Goal: Task Accomplishment & Management: Manage account settings

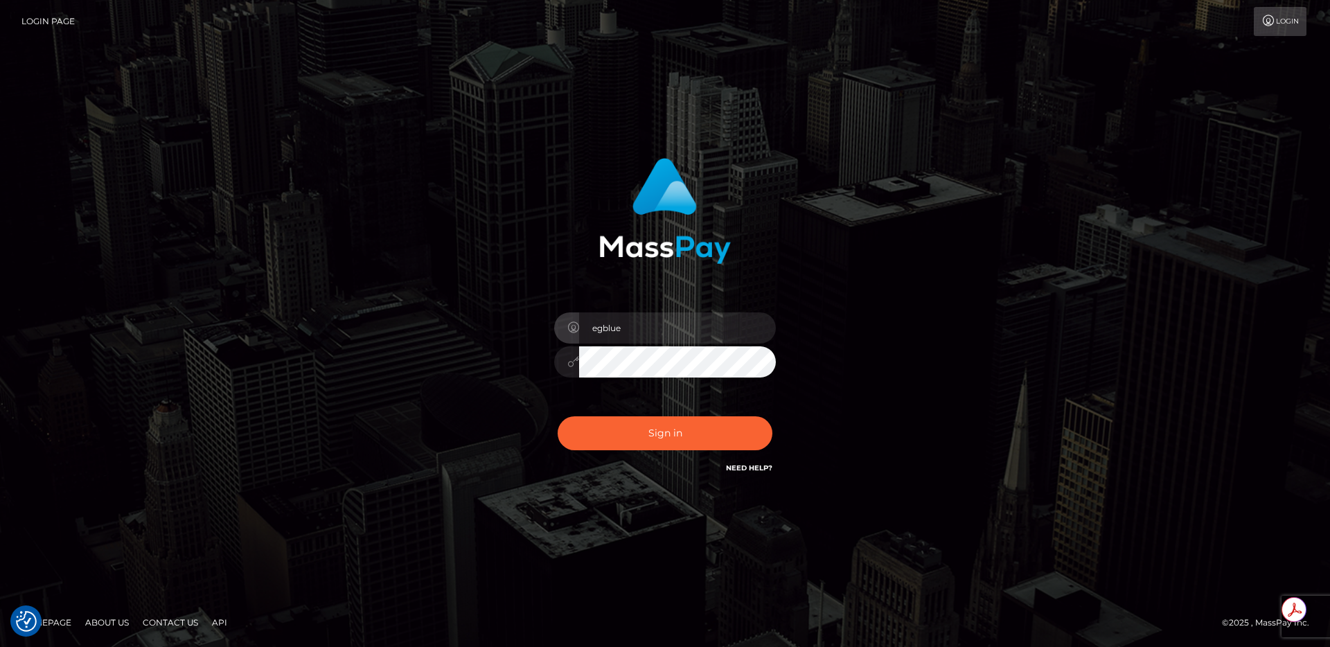
click at [373, 375] on div "egblue Sign in" at bounding box center [664, 324] width 789 height 352
click at [841, 272] on div "egblue Sign in" at bounding box center [665, 317] width 364 height 339
click at [661, 432] on button "Sign in" at bounding box center [664, 433] width 215 height 34
type input "egblue"
click at [661, 432] on button "Sign in" at bounding box center [664, 433] width 215 height 34
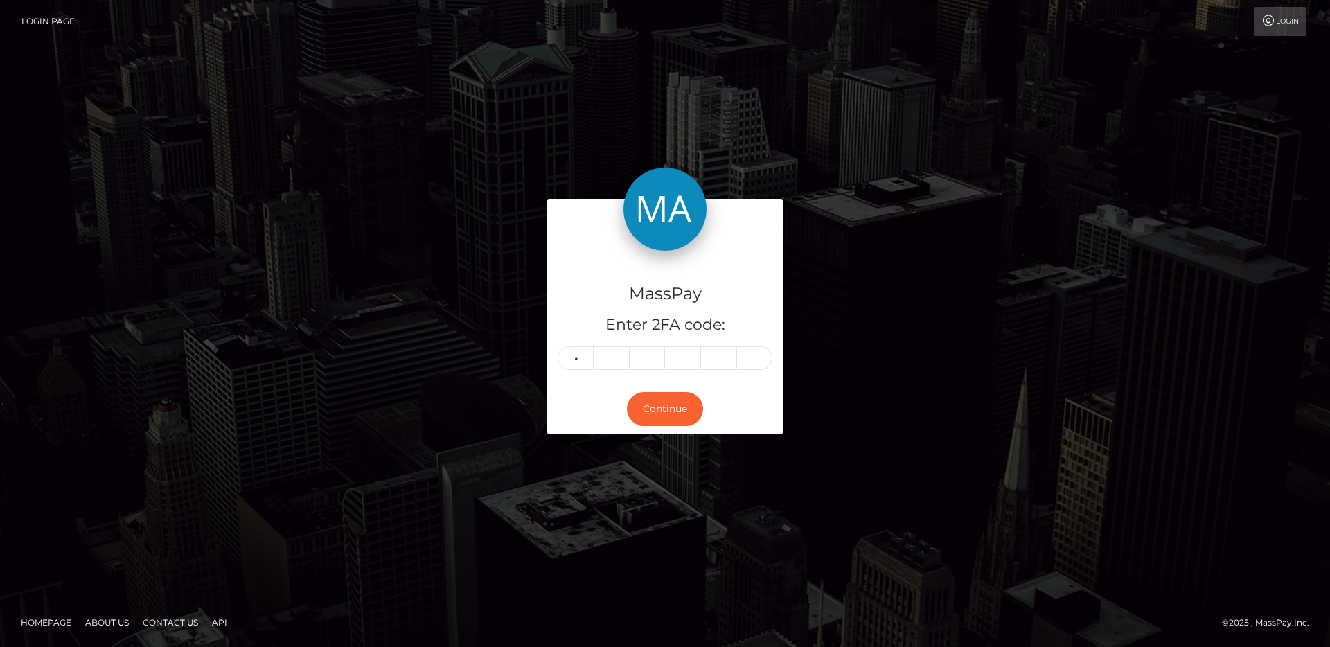
type input "0"
type input "8"
type input "5"
type input "9"
type input "3"
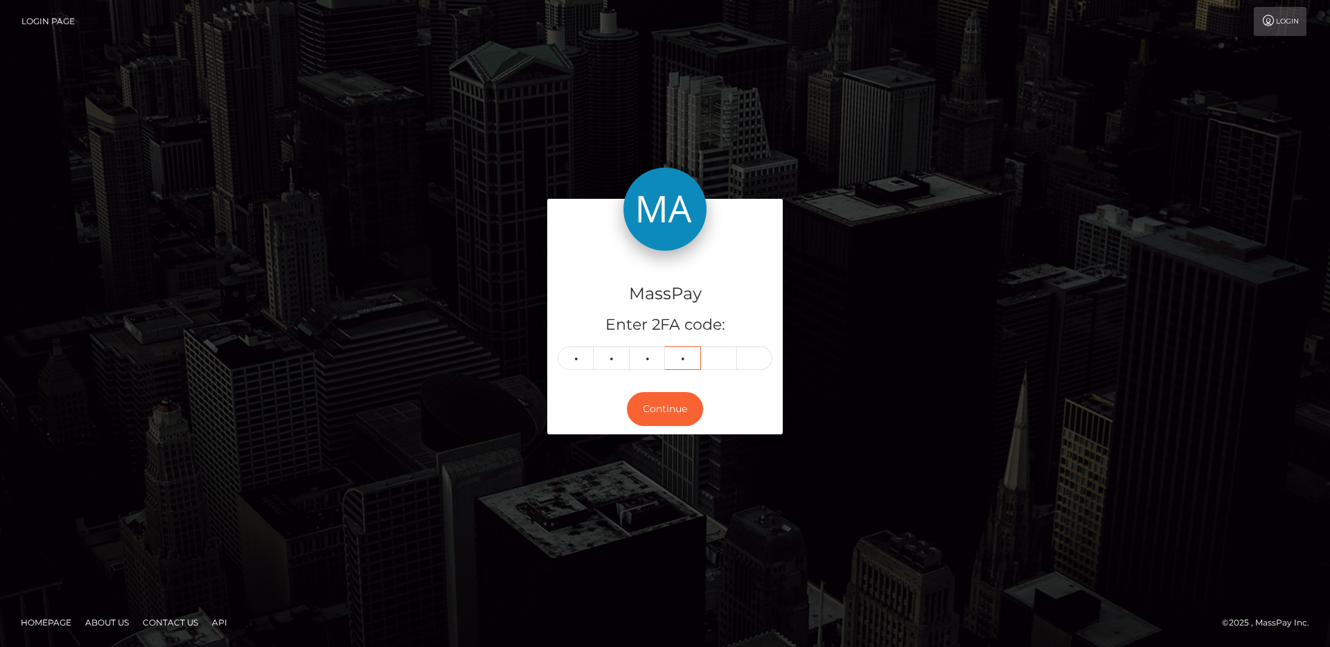
type input "3"
type input "9"
type input "0"
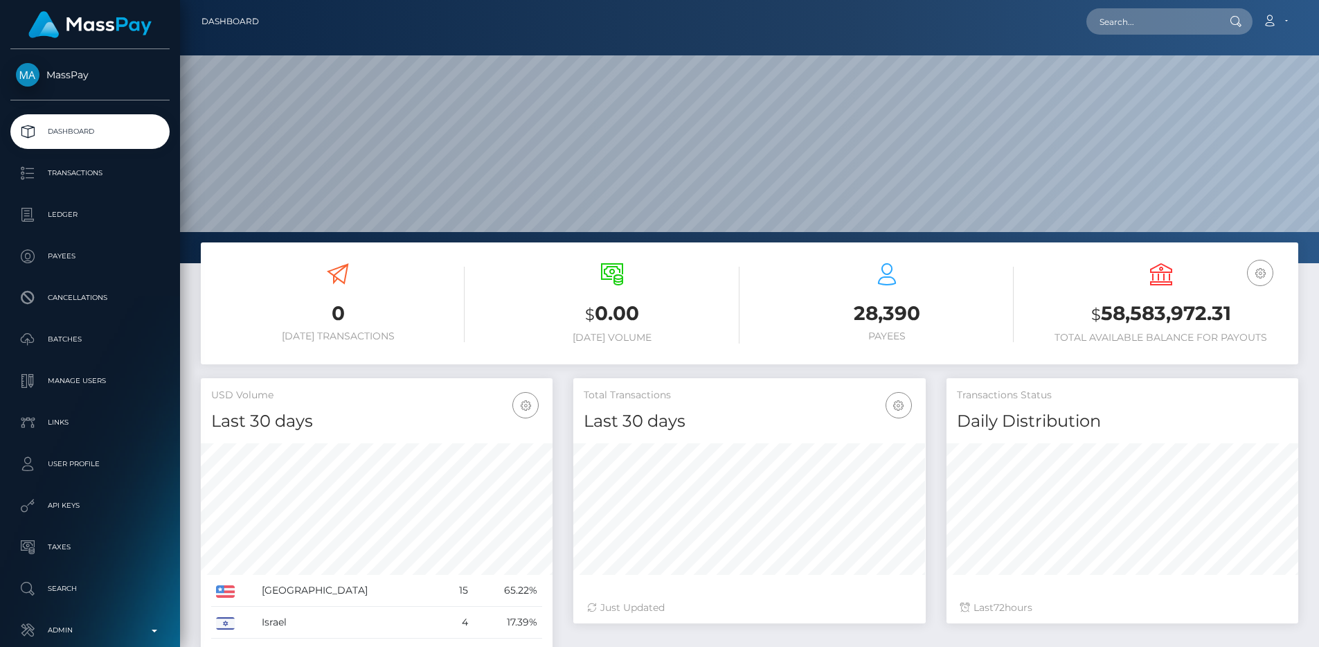
scroll to position [246, 352]
click at [90, 623] on p "Admin" at bounding box center [90, 630] width 148 height 21
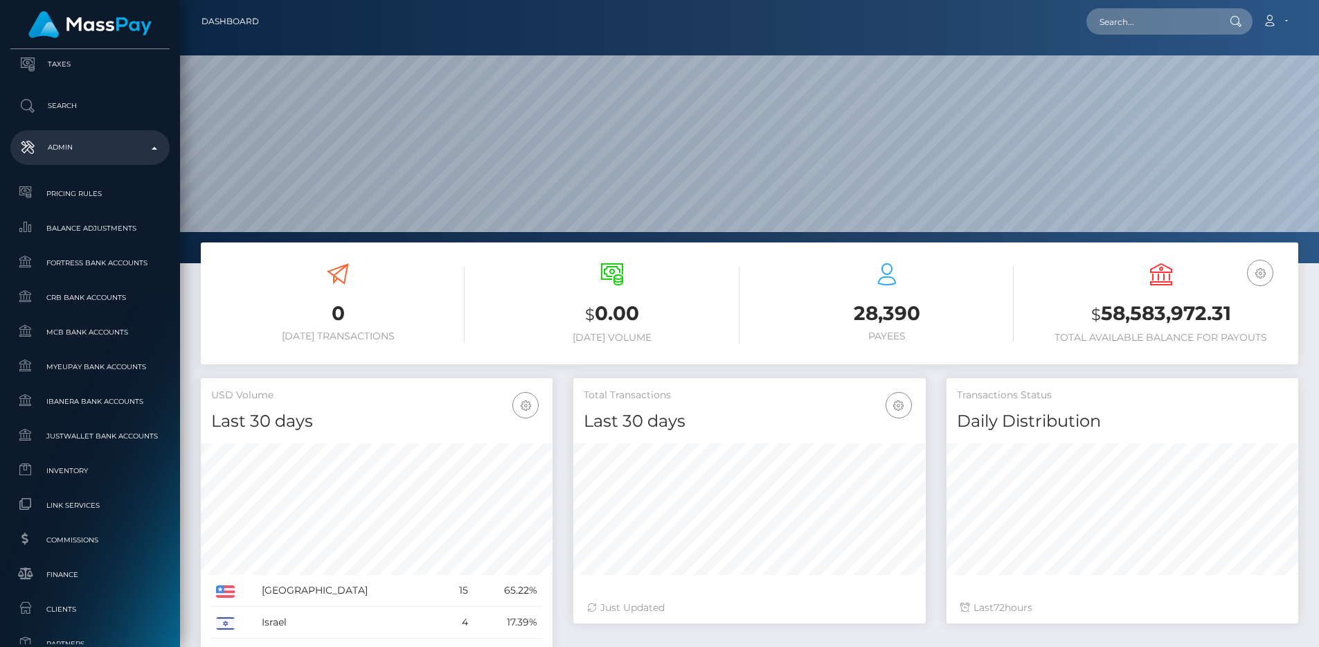
scroll to position [733, 0]
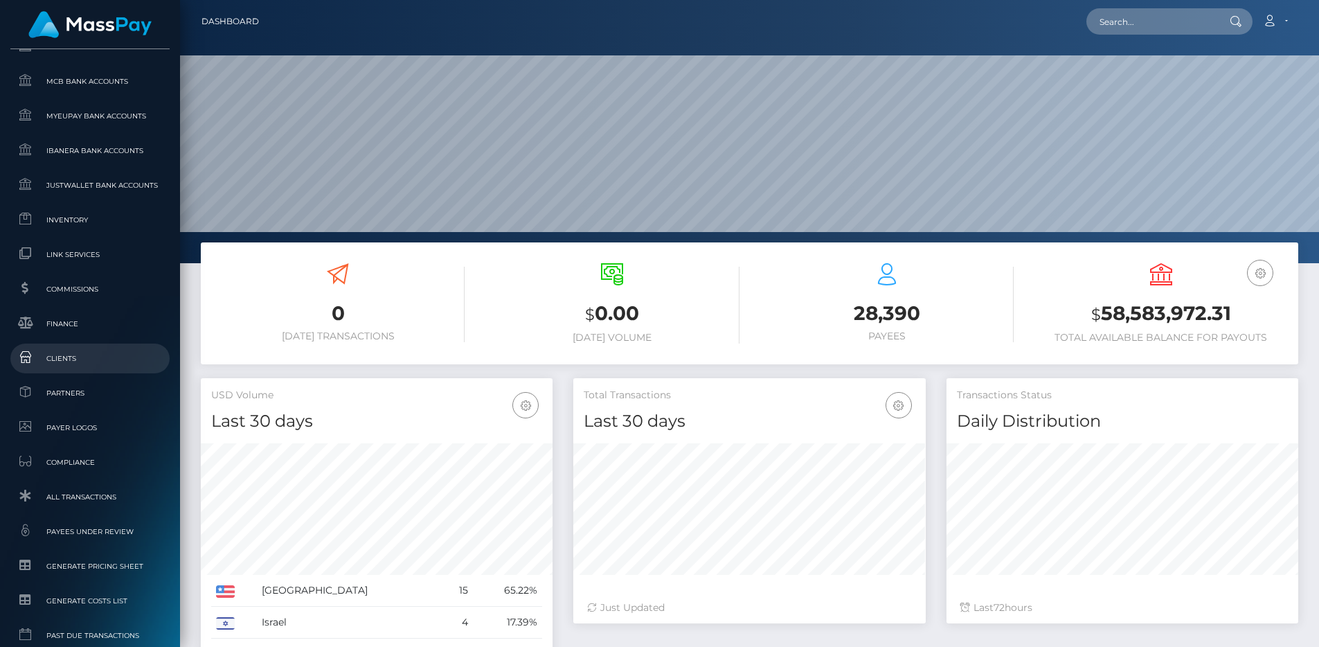
click at [87, 364] on span "Clients" at bounding box center [90, 358] width 148 height 16
click at [107, 500] on span "All Transactions" at bounding box center [90, 497] width 148 height 16
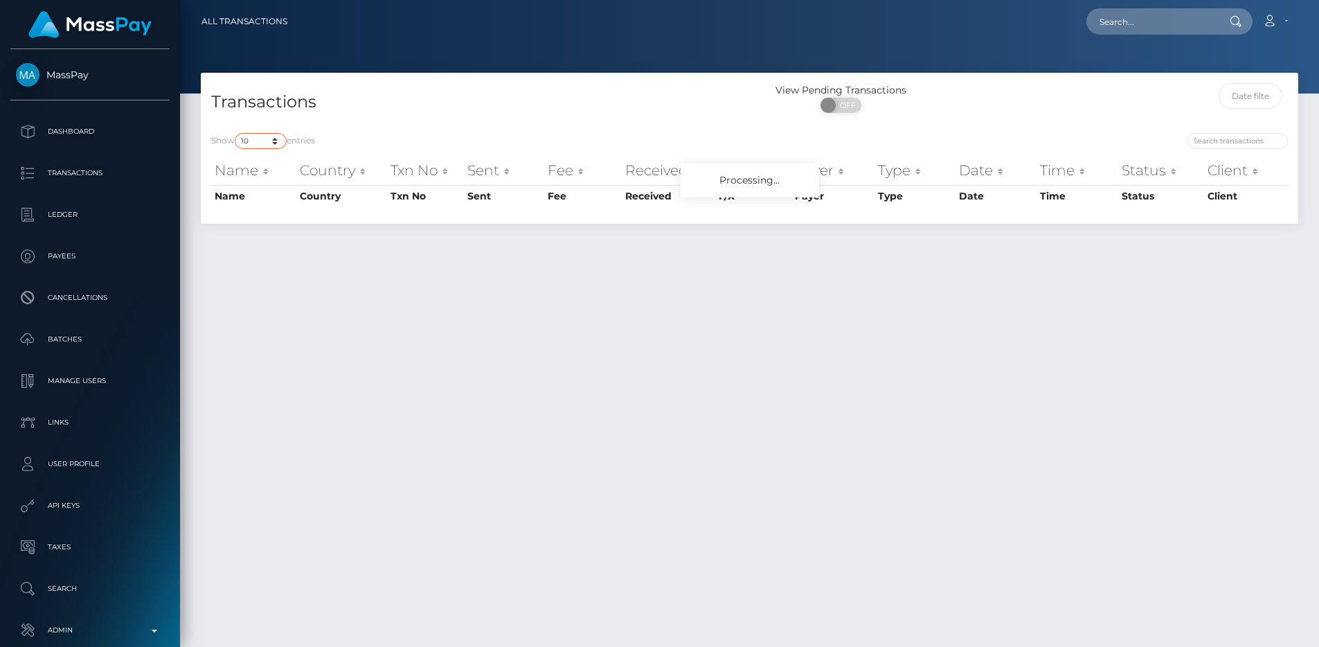
click at [263, 142] on select "10 25 50 100 250 500 1,000 3,500 All" at bounding box center [261, 141] width 52 height 16
select select "250"
click at [236, 133] on select "10 25 50 100 250 500 1,000 3,500 All" at bounding box center [261, 141] width 52 height 16
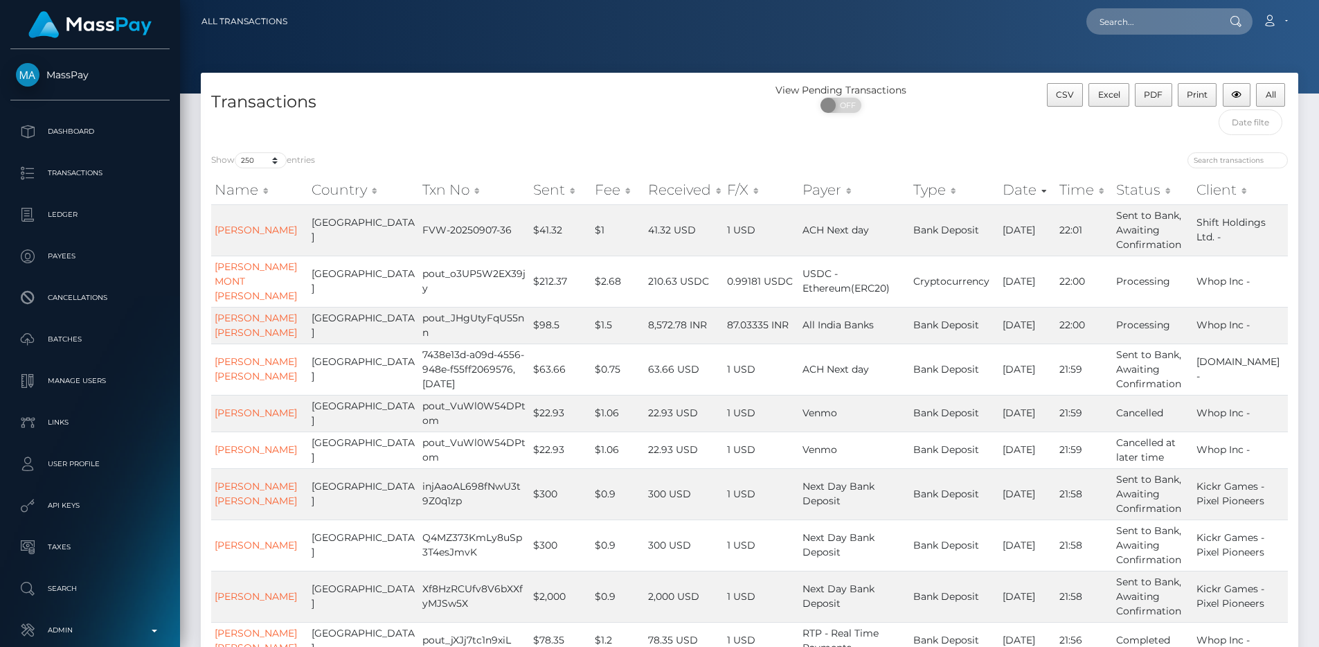
click at [567, 129] on div "Transactions" at bounding box center [475, 112] width 549 height 59
click at [703, 88] on div "Transactions" at bounding box center [475, 112] width 549 height 59
click at [536, 113] on h4 "Transactions" at bounding box center [475, 102] width 528 height 24
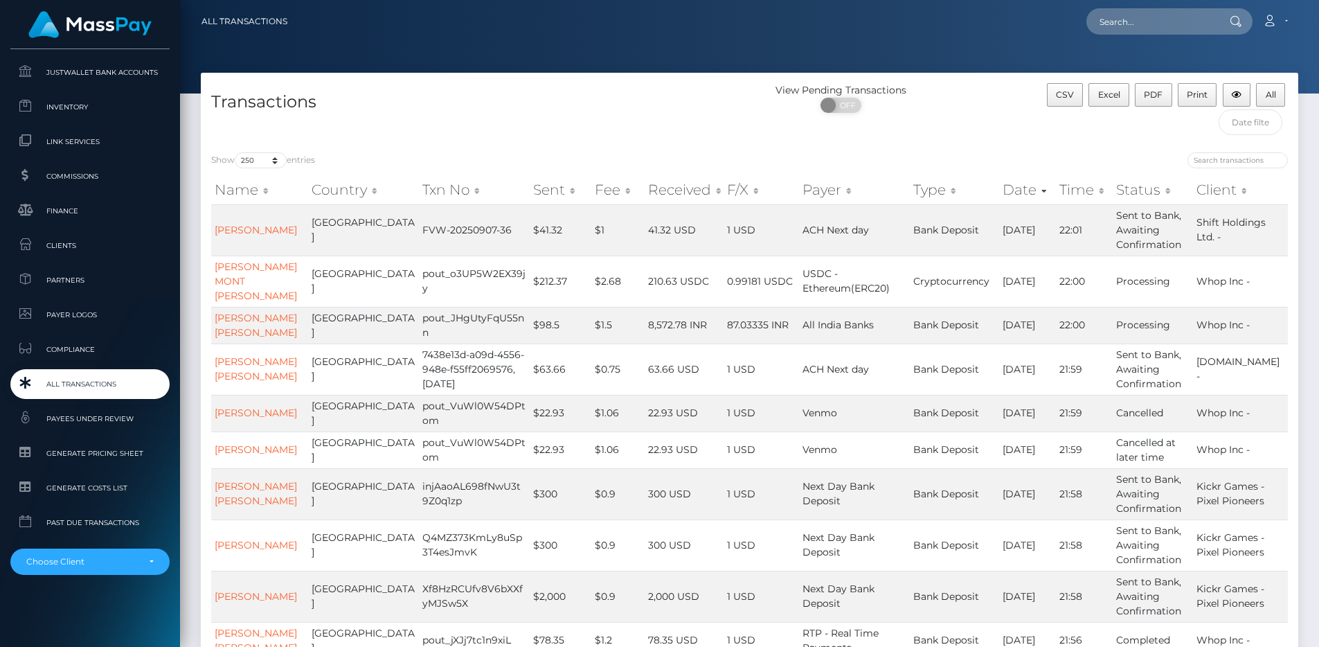
click at [94, 382] on span "All Transactions" at bounding box center [90, 384] width 148 height 16
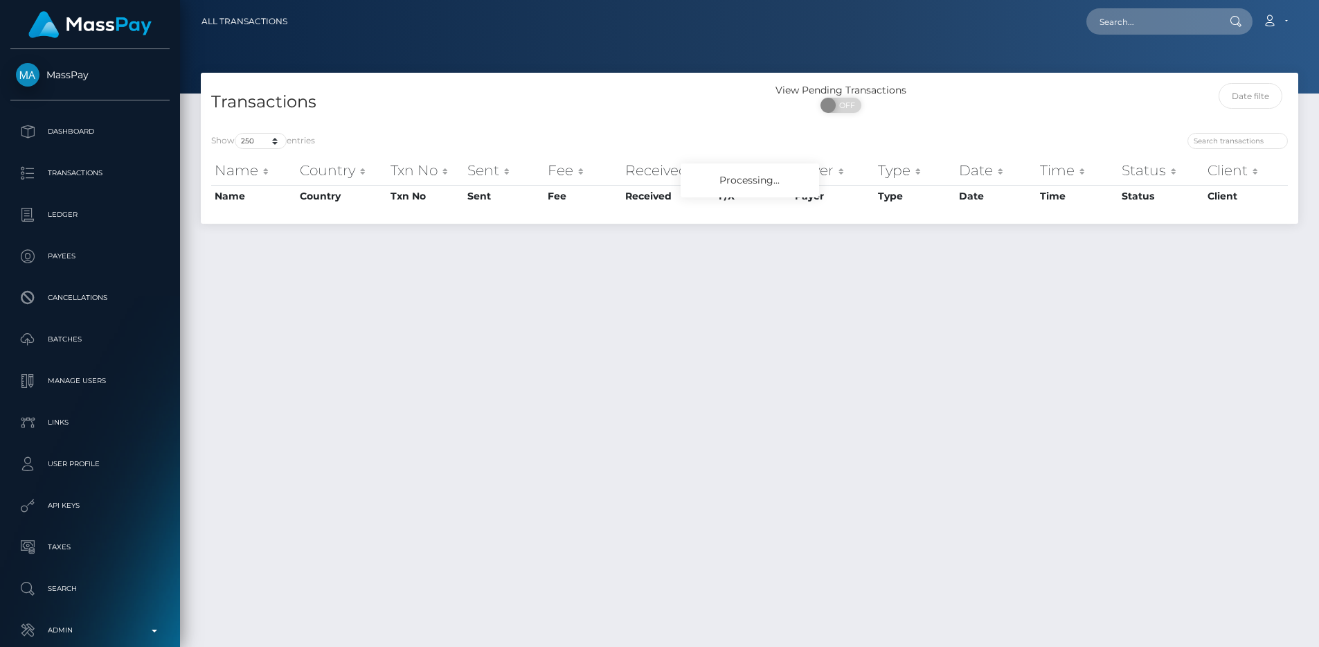
select select "250"
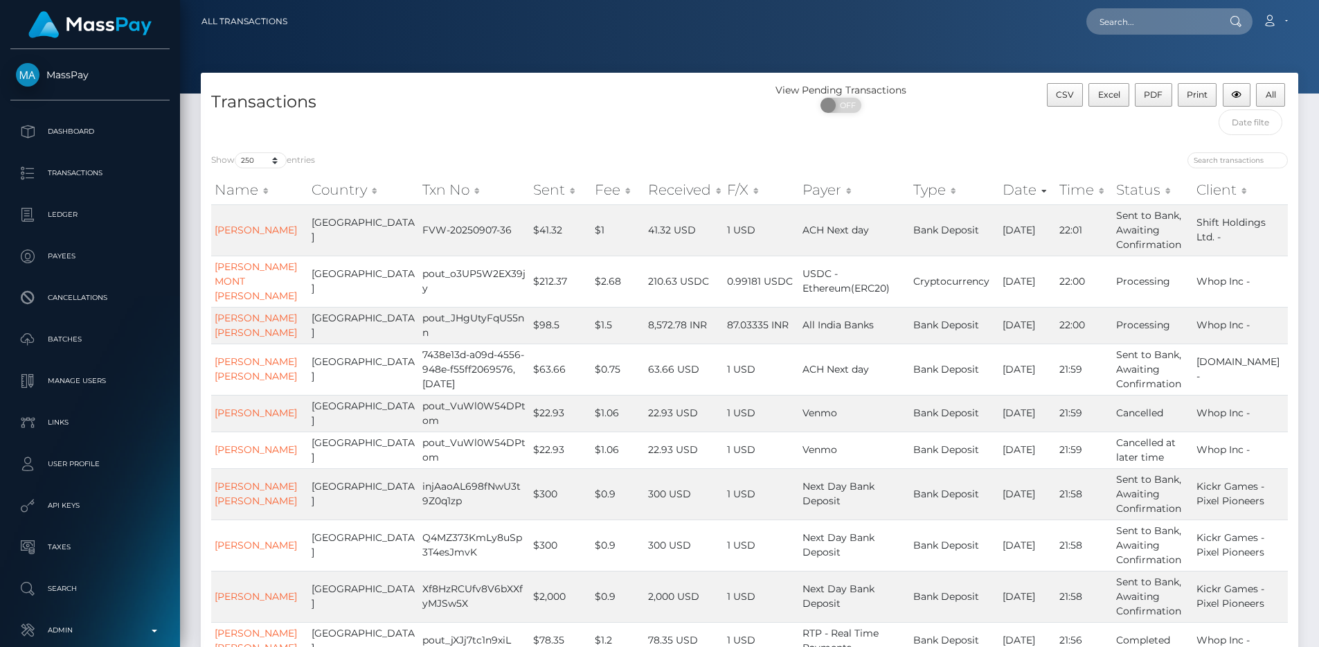
scroll to position [846, 0]
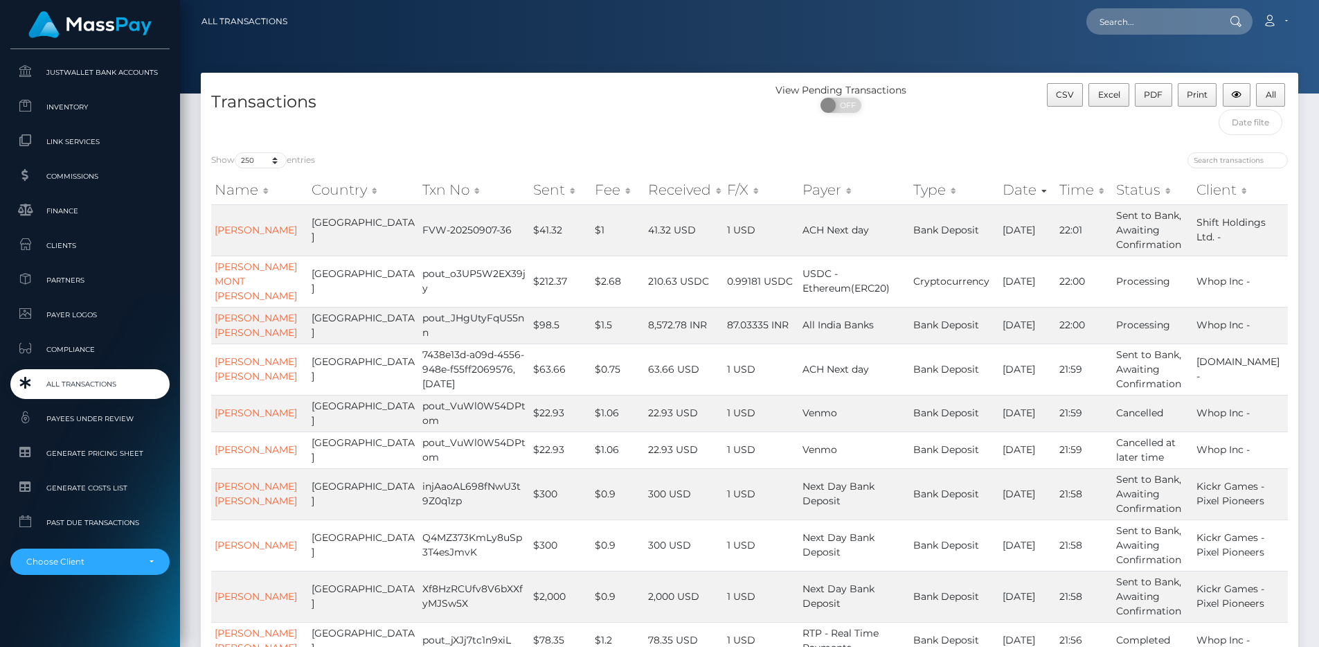
click at [66, 379] on span "All Transactions" at bounding box center [90, 384] width 148 height 16
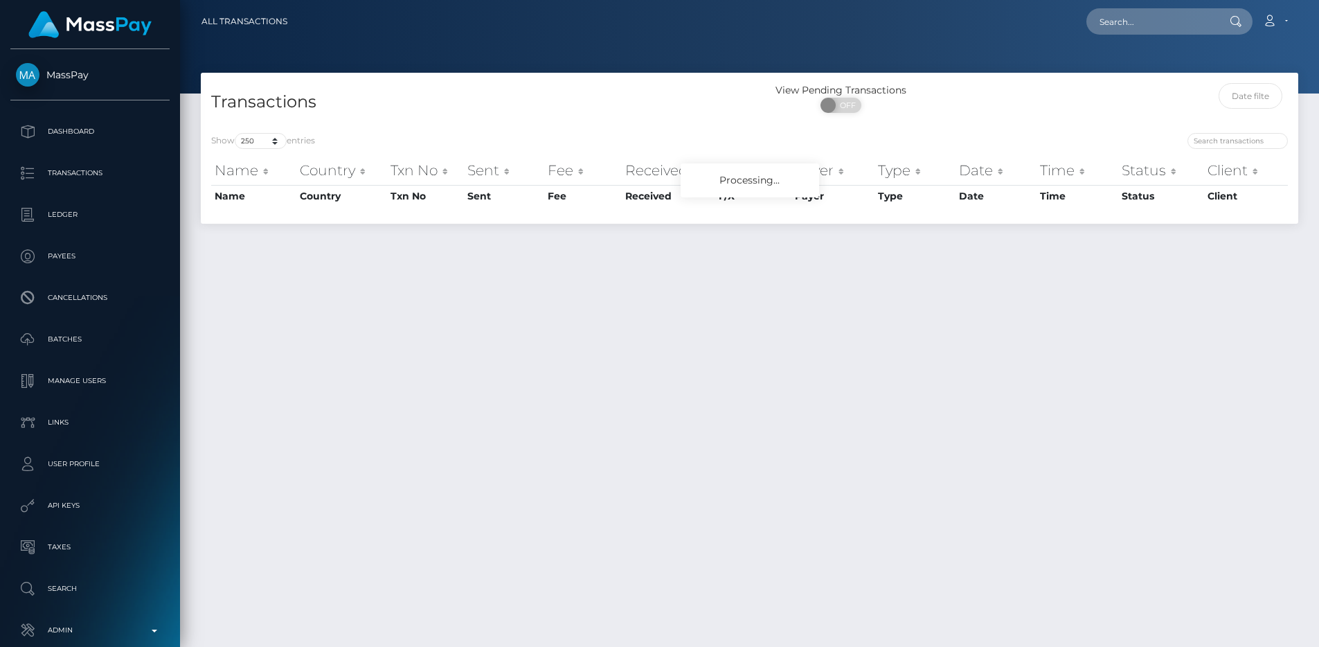
select select "250"
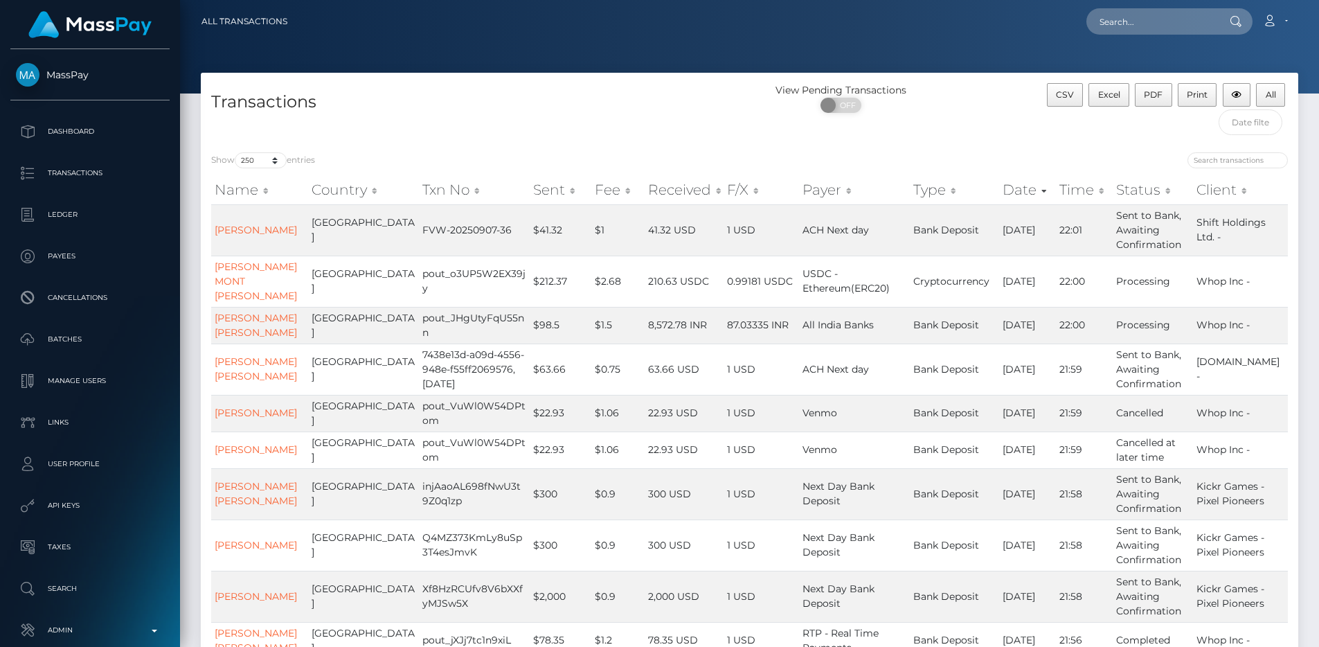
scroll to position [846, 0]
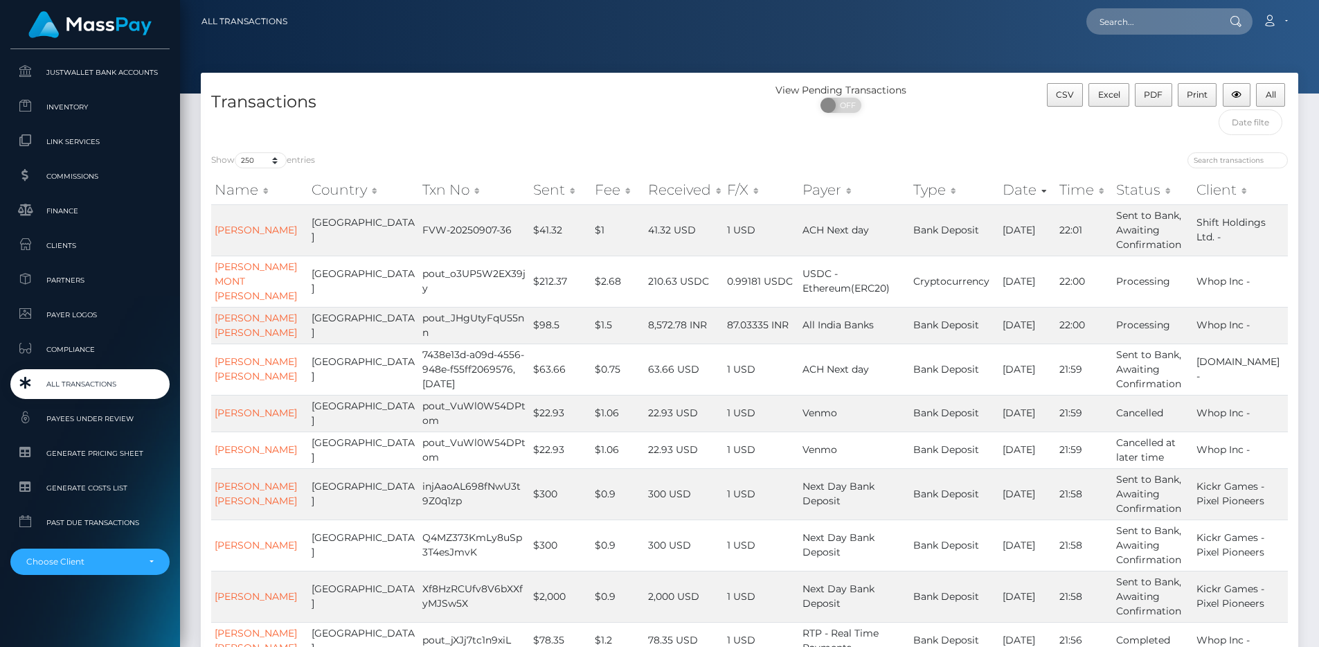
click at [92, 377] on span "All Transactions" at bounding box center [90, 384] width 148 height 16
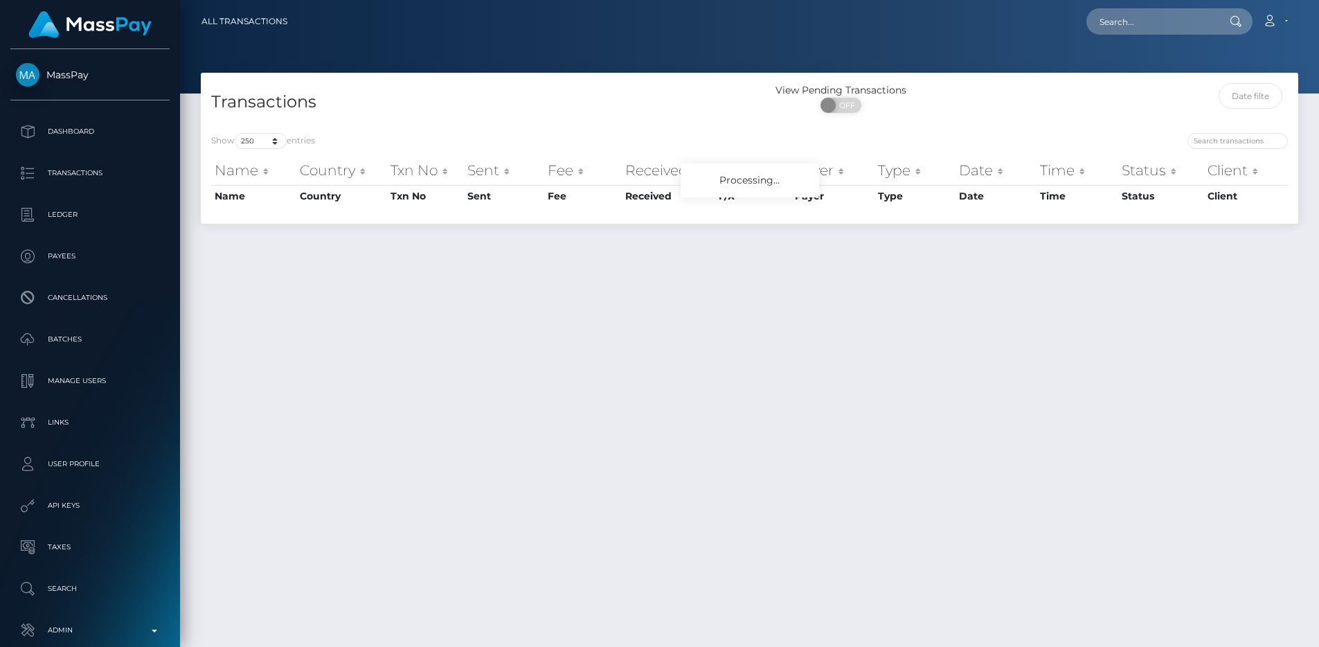
select select "250"
click at [535, 90] on h4 "Transactions" at bounding box center [475, 102] width 528 height 24
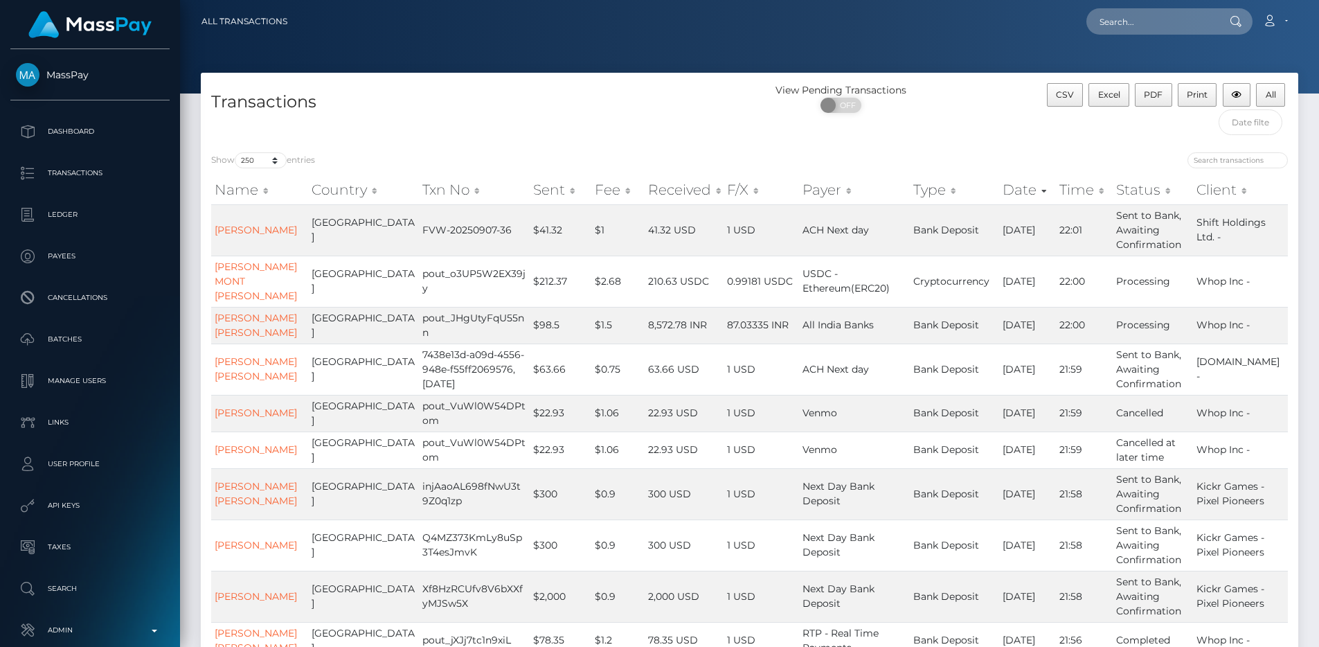
click at [474, 124] on div "Transactions" at bounding box center [475, 112] width 549 height 59
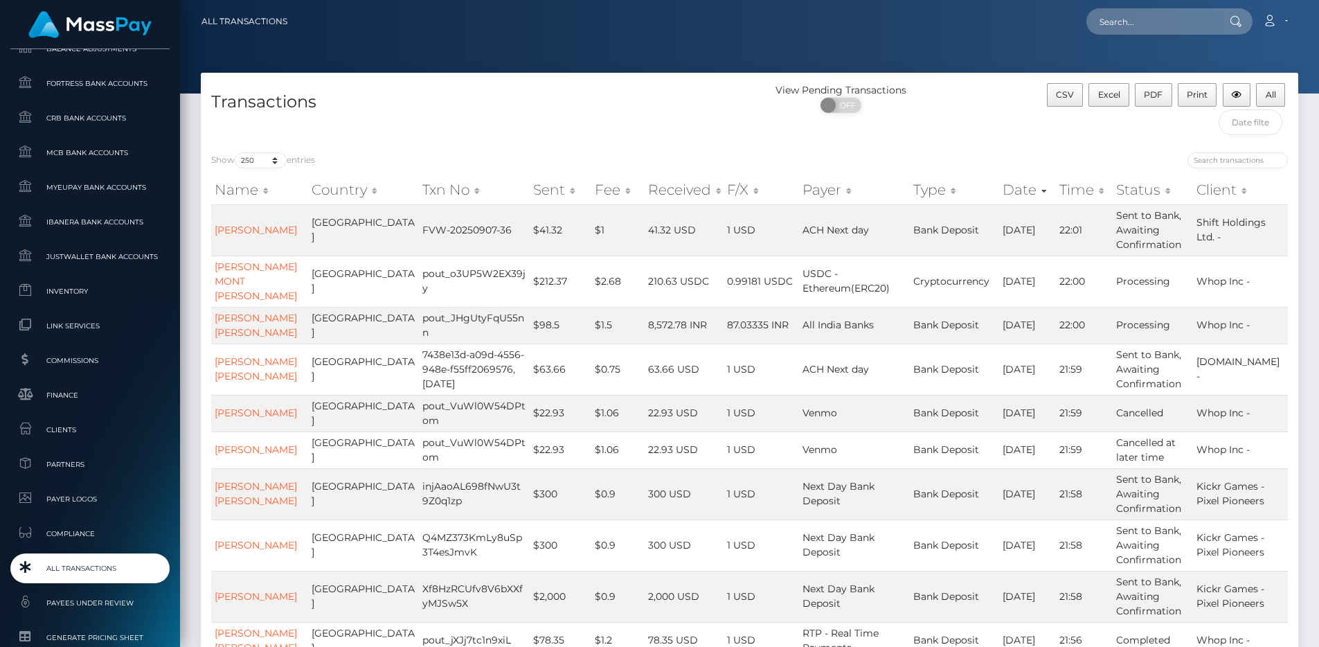
click at [93, 564] on span "All Transactions" at bounding box center [90, 568] width 148 height 16
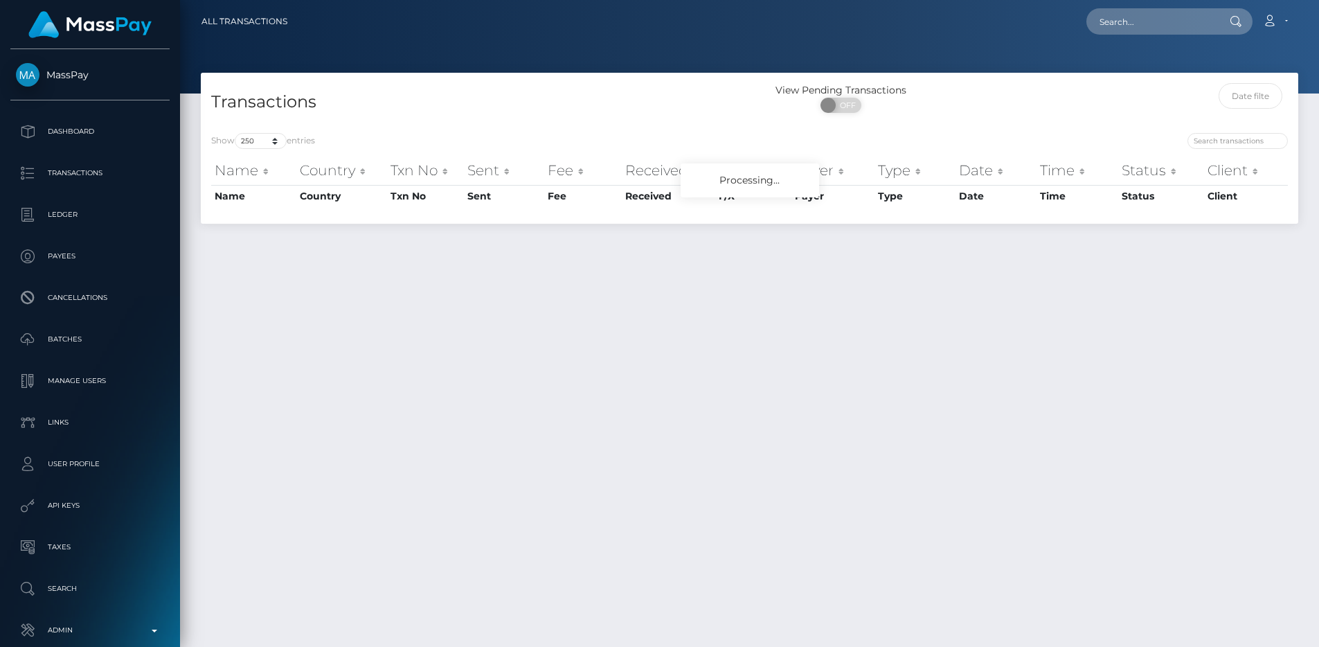
select select "250"
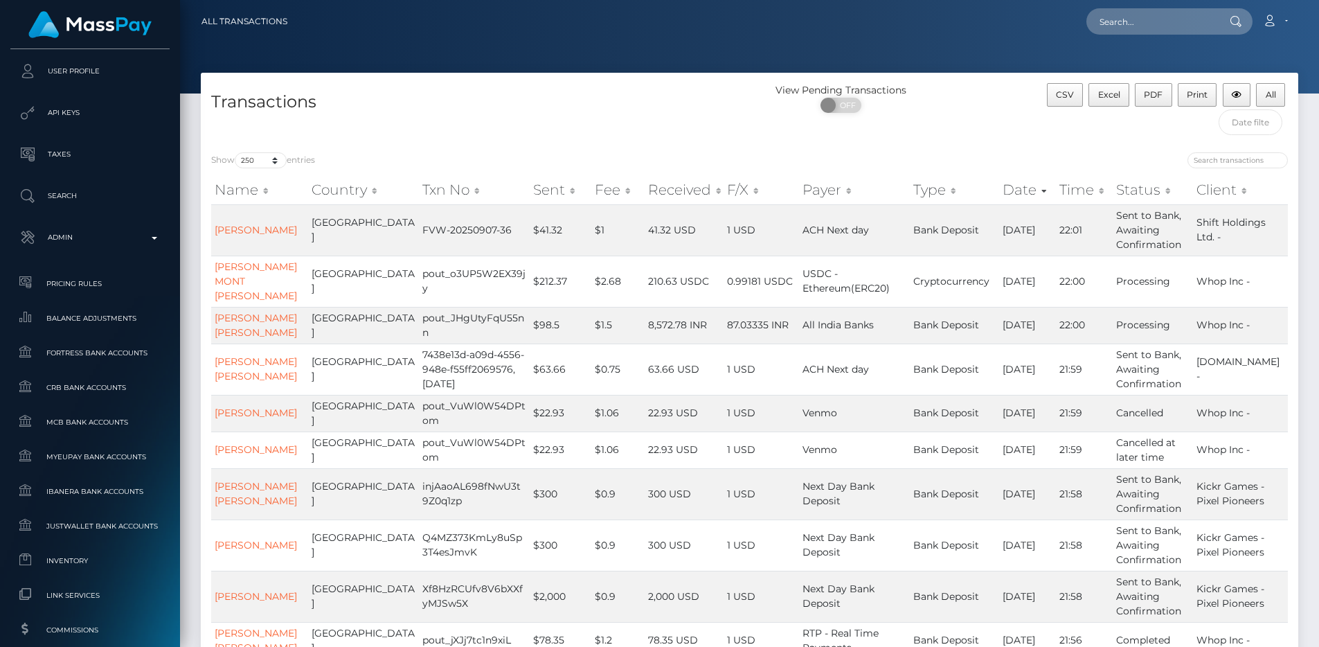
scroll to position [846, 0]
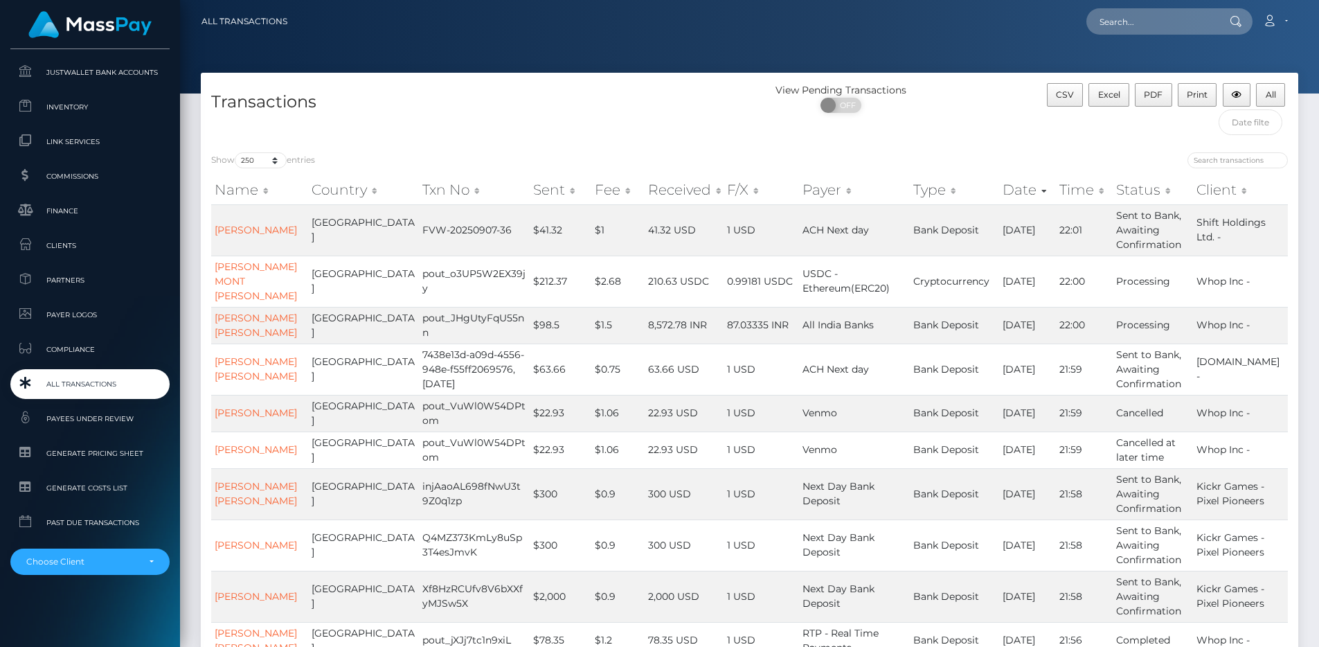
click at [99, 377] on span "All Transactions" at bounding box center [90, 384] width 148 height 16
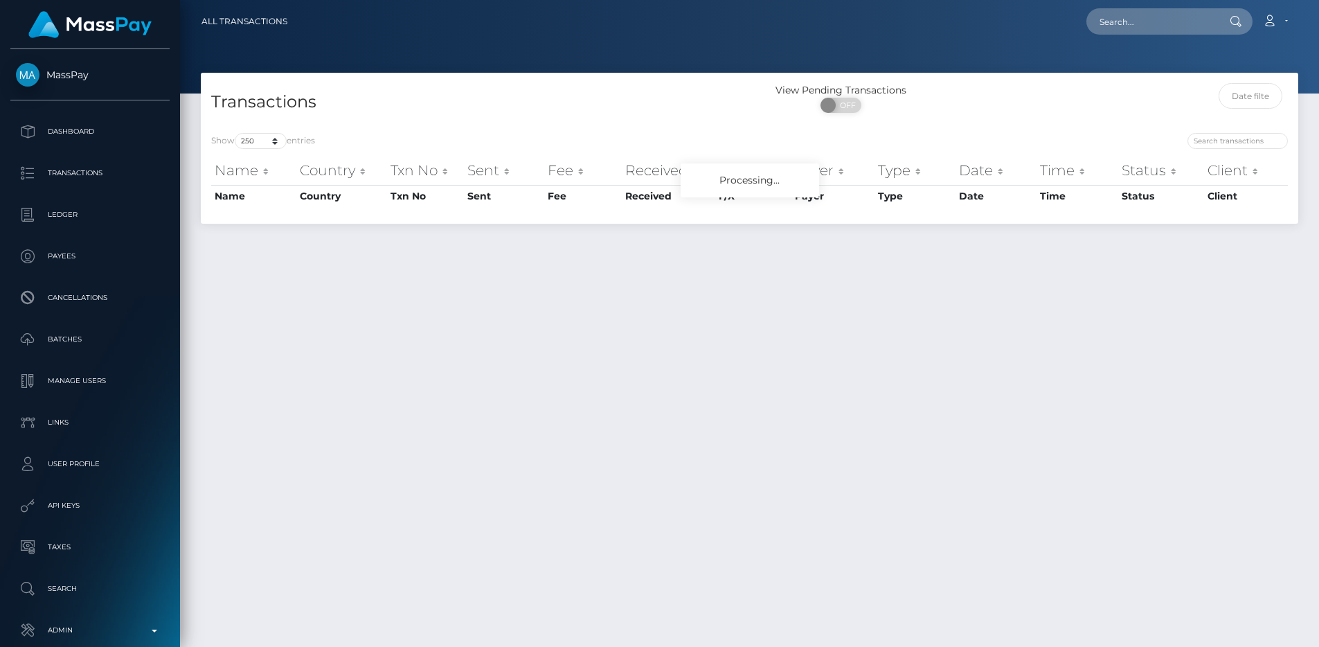
select select "250"
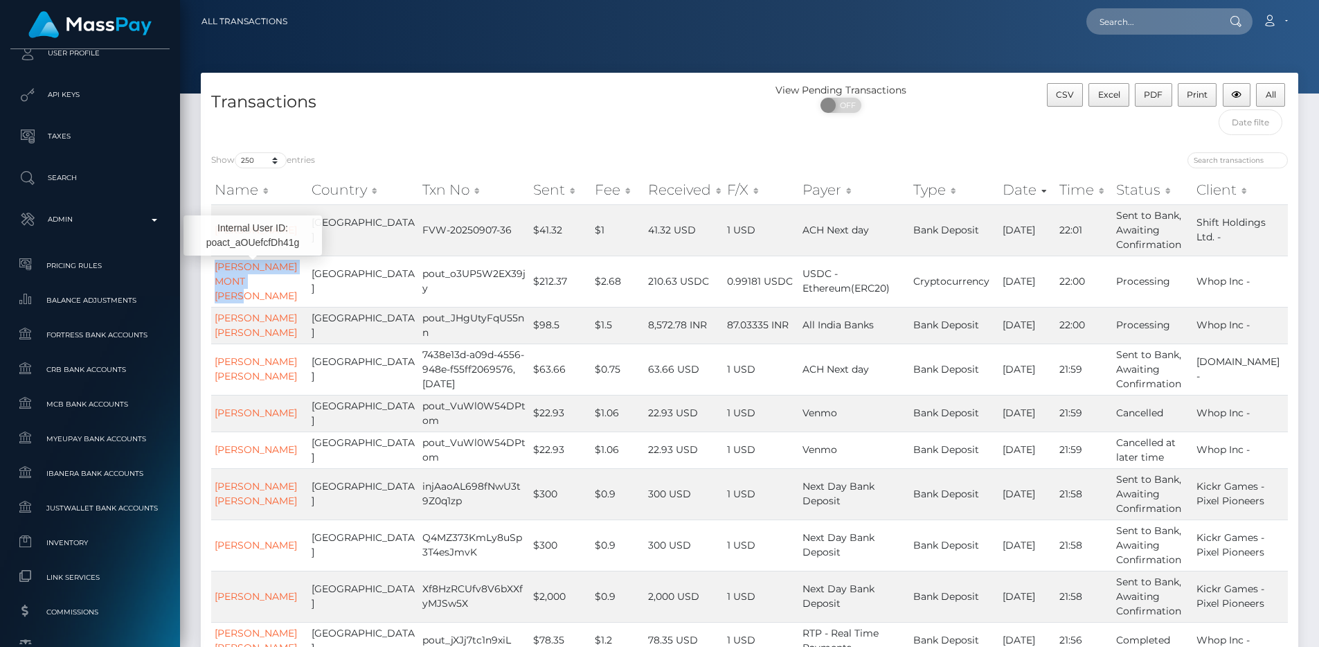
scroll to position [846, 0]
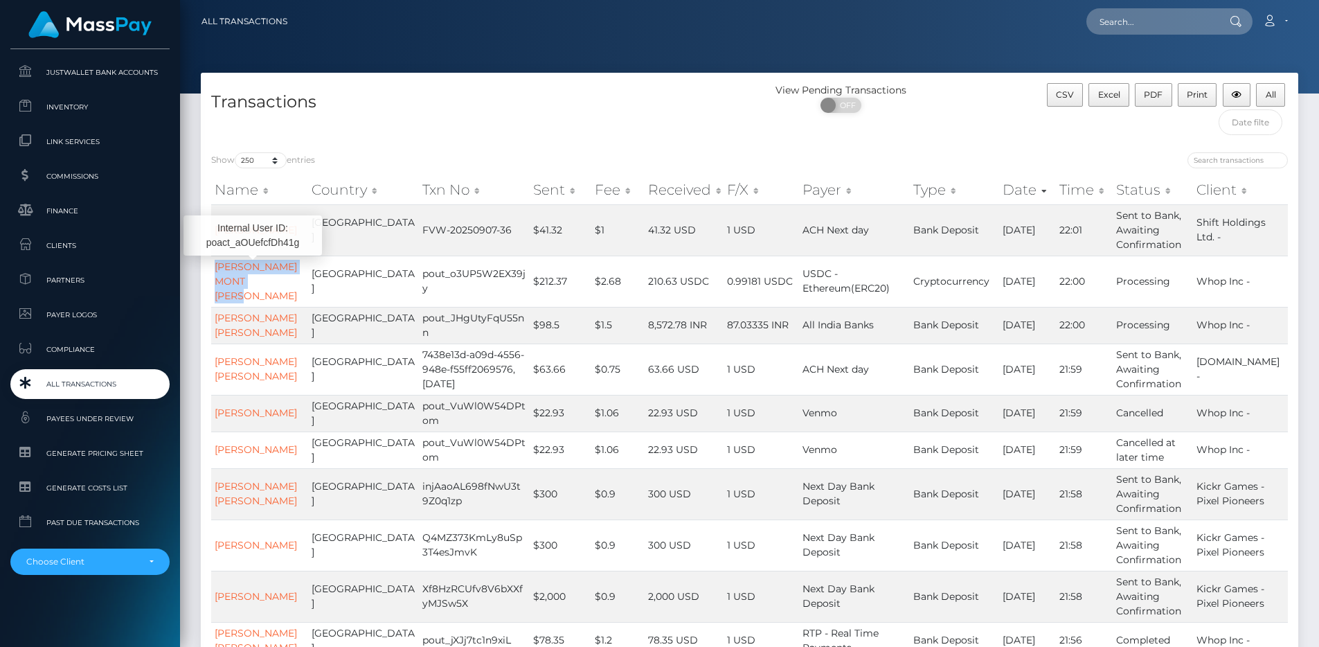
click at [88, 392] on span "All Transactions" at bounding box center [90, 384] width 148 height 16
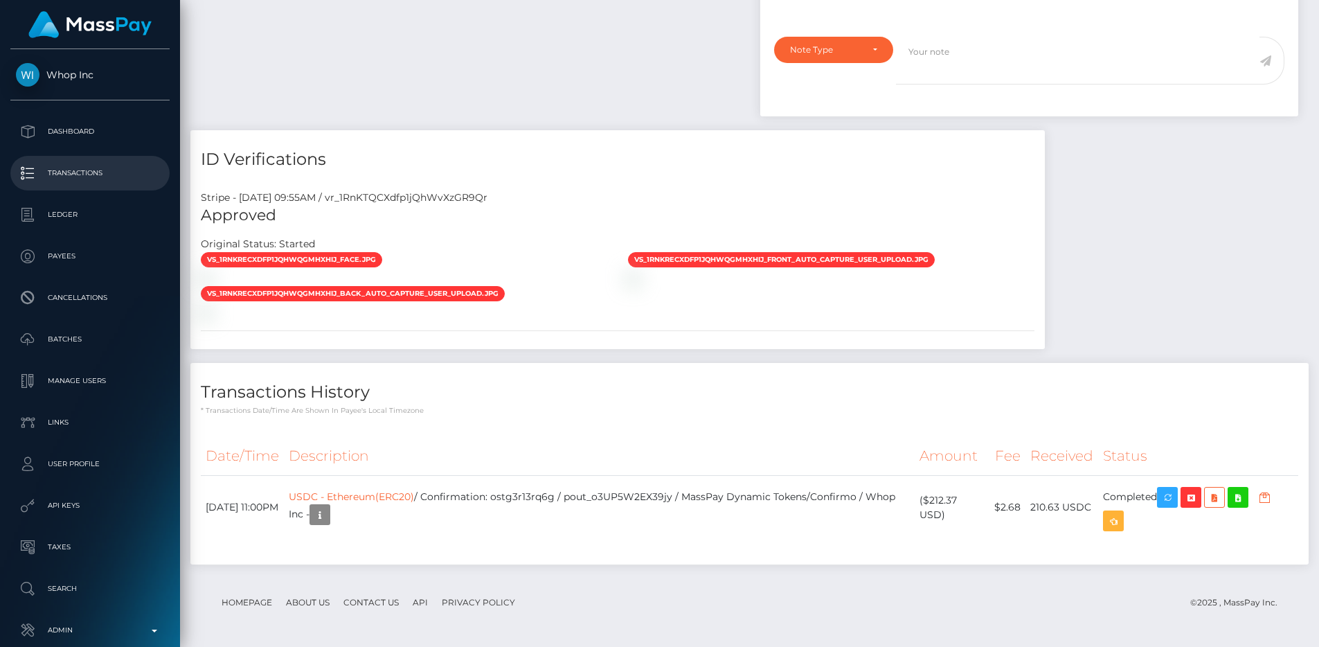
scroll to position [166, 352]
click at [95, 180] on p "Transactions" at bounding box center [90, 173] width 148 height 21
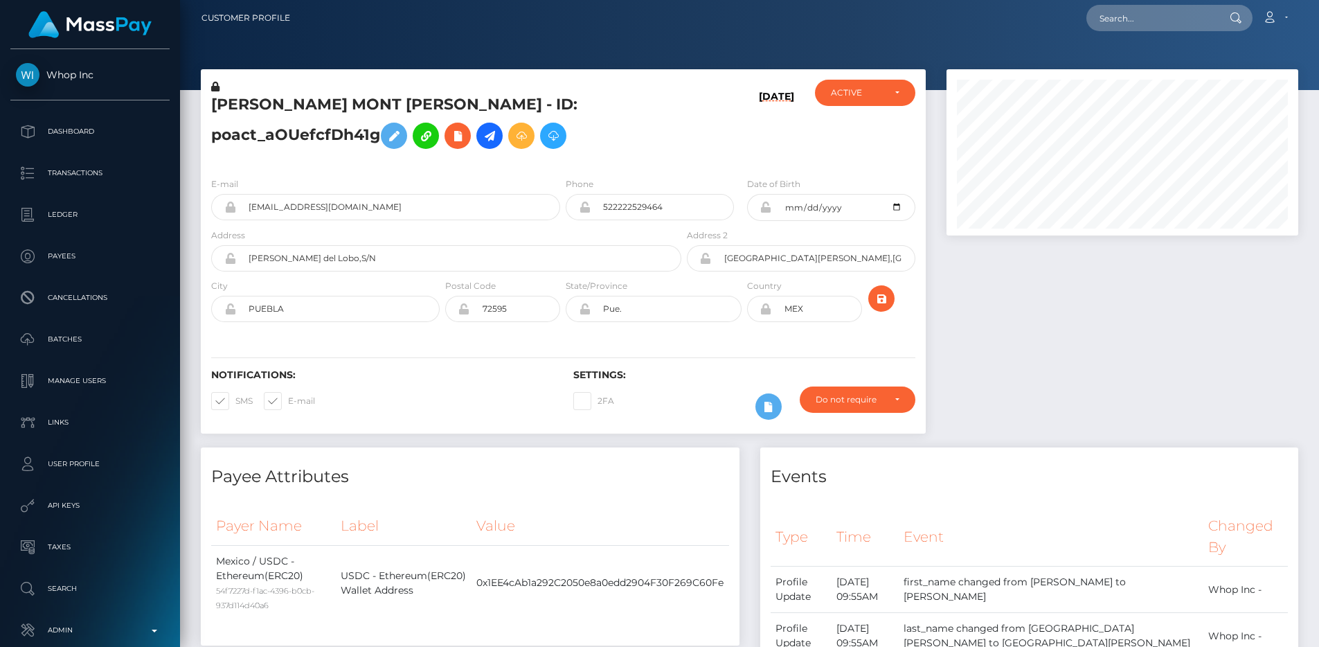
scroll to position [0, 0]
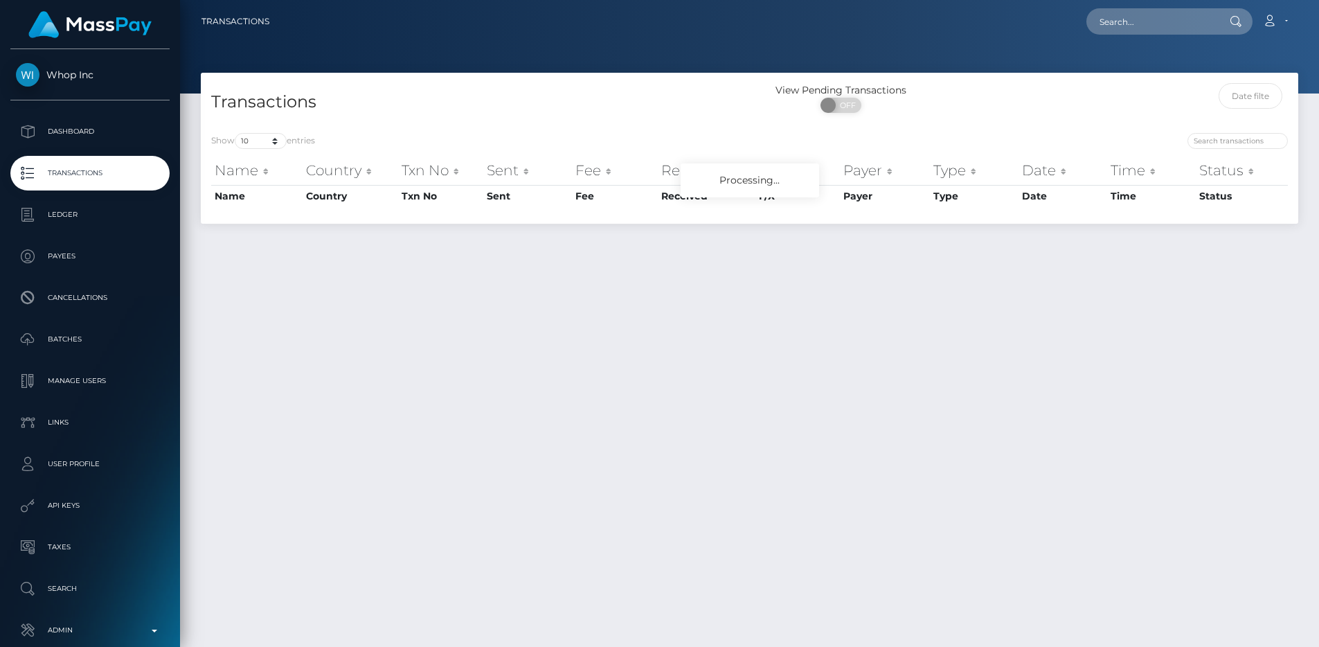
scroll to position [36, 0]
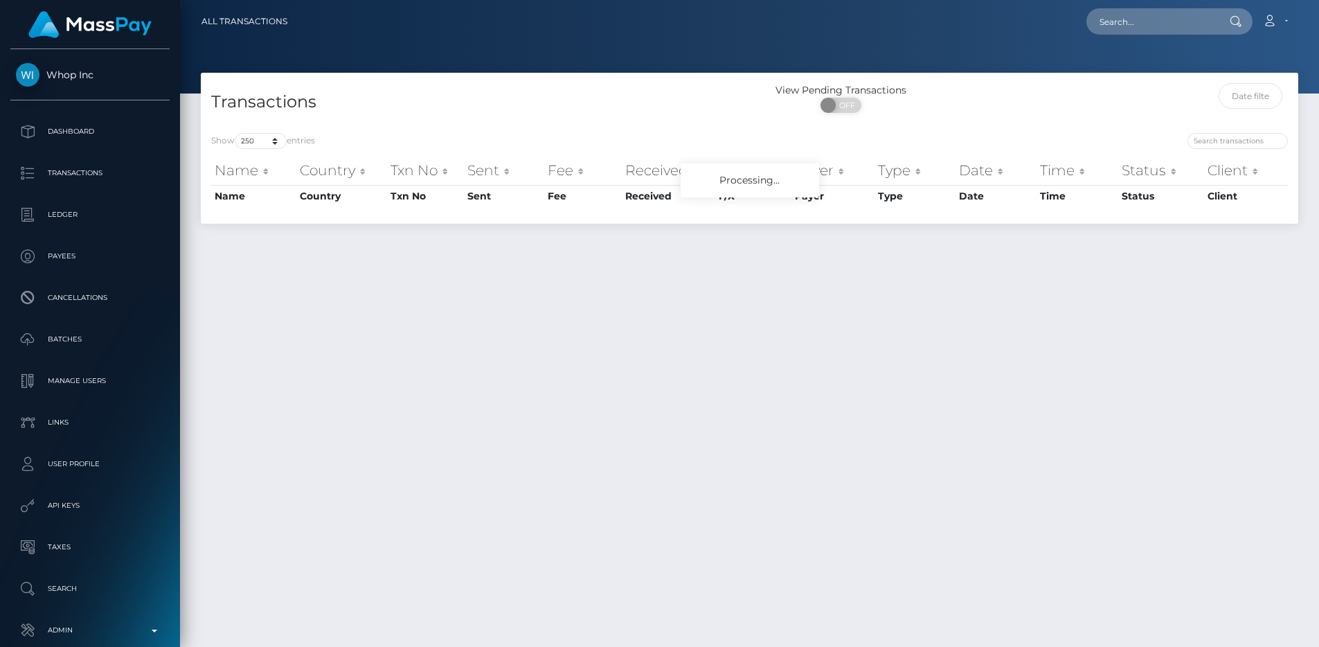
select select "250"
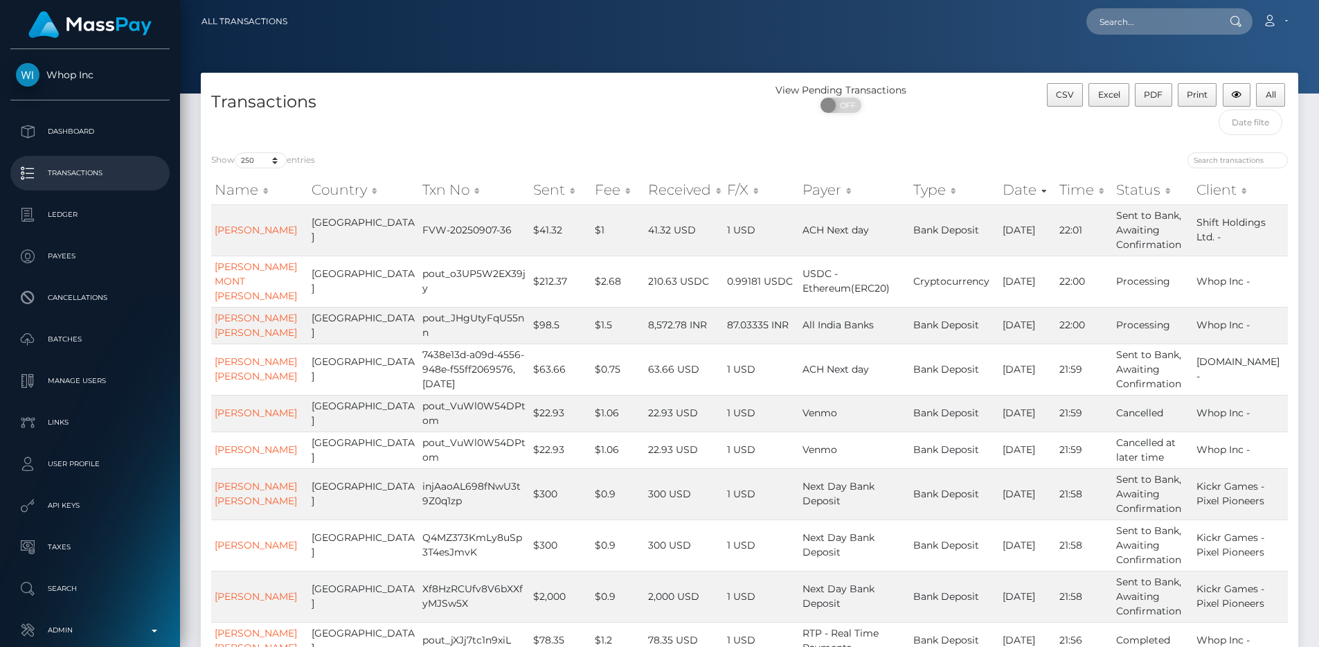
scroll to position [846, 0]
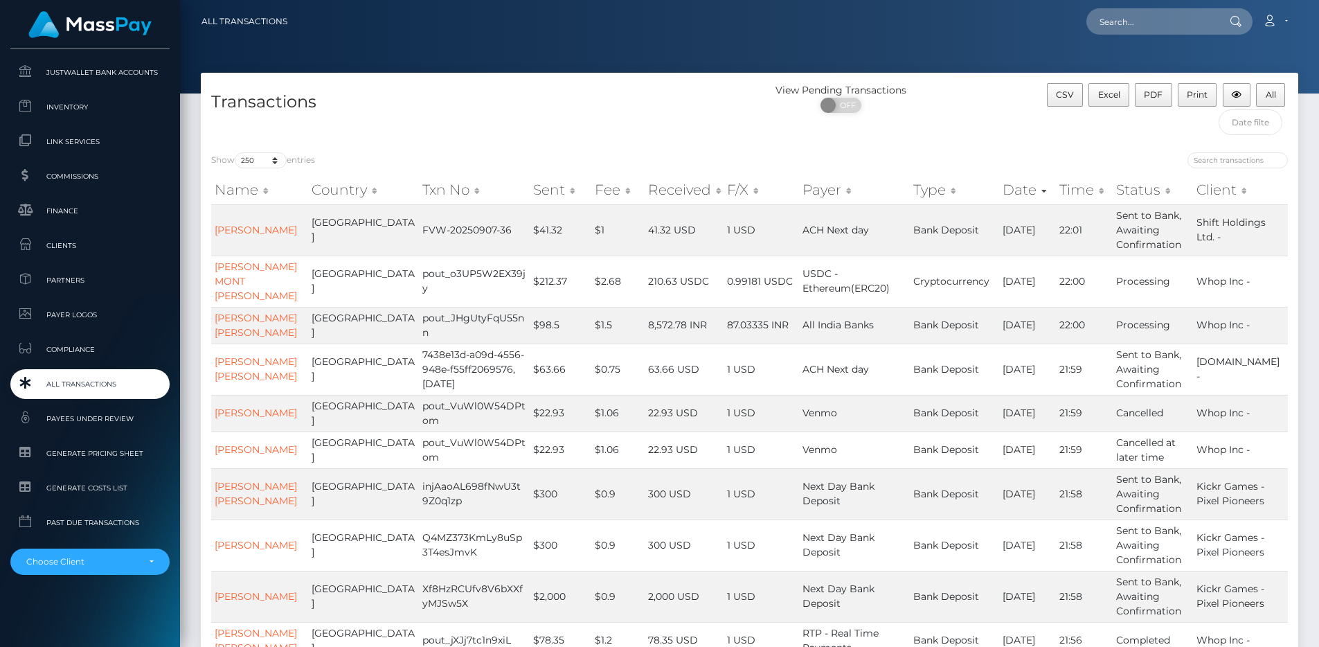
click at [97, 391] on span "All Transactions" at bounding box center [90, 384] width 148 height 16
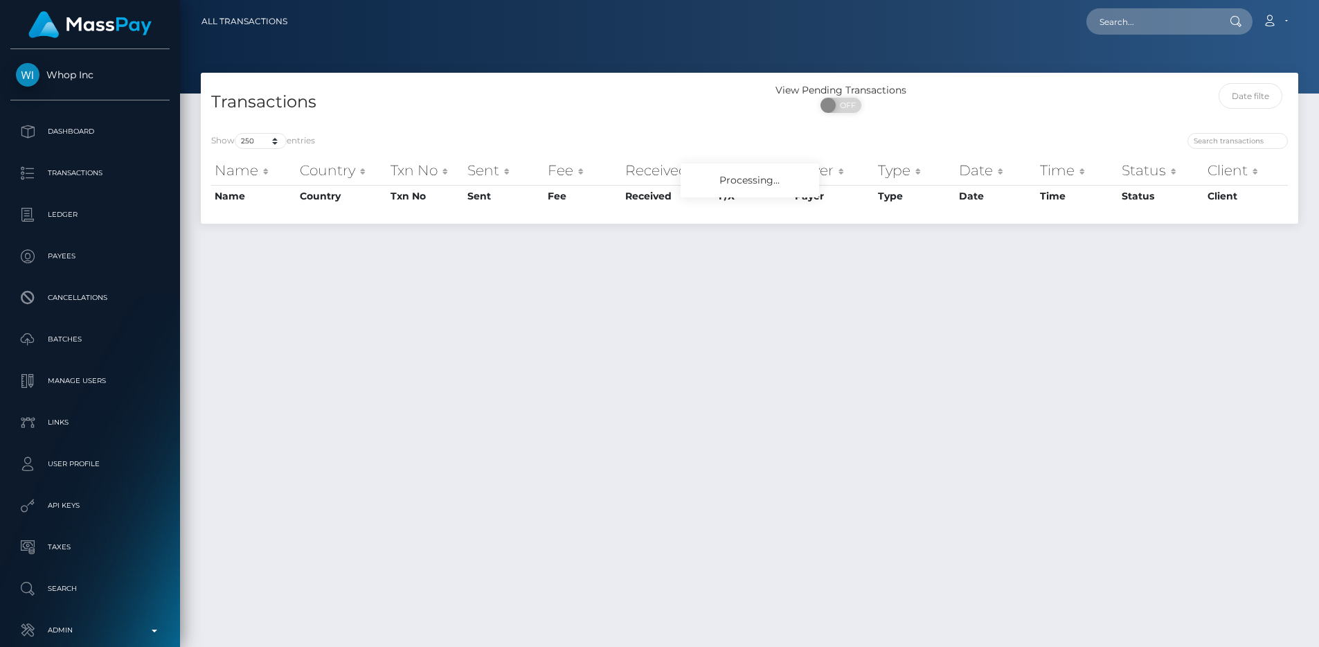
select select "250"
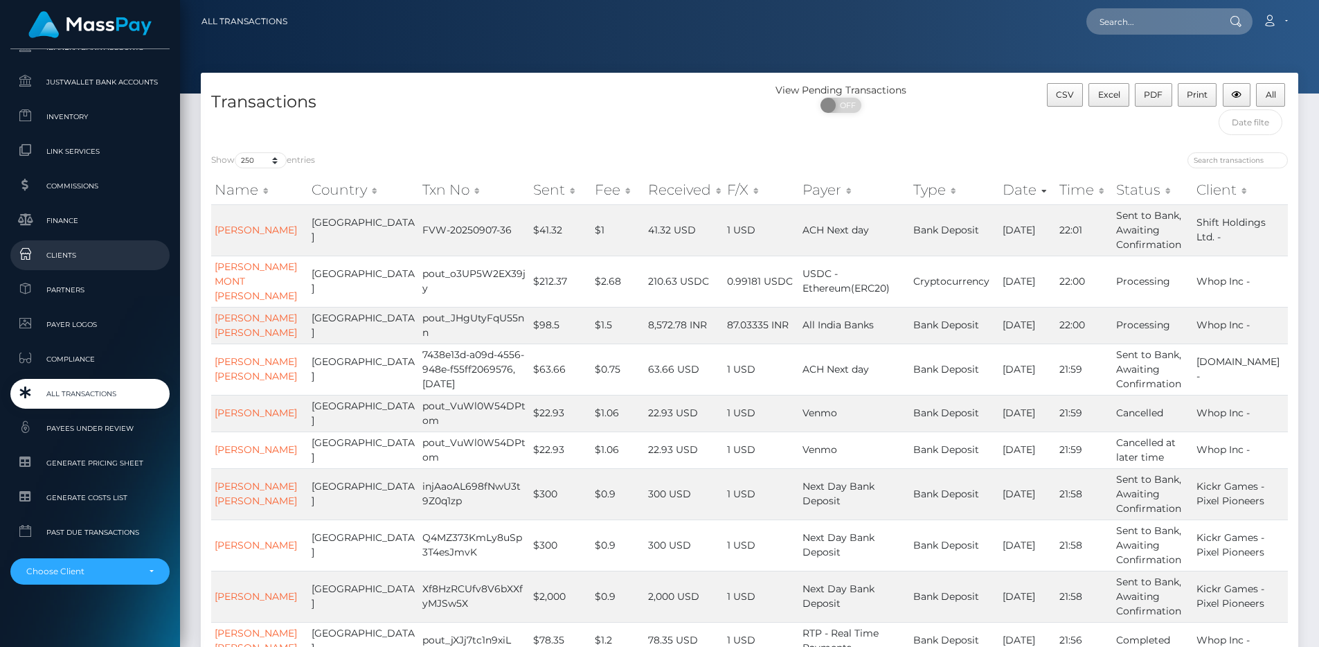
scroll to position [833, 0]
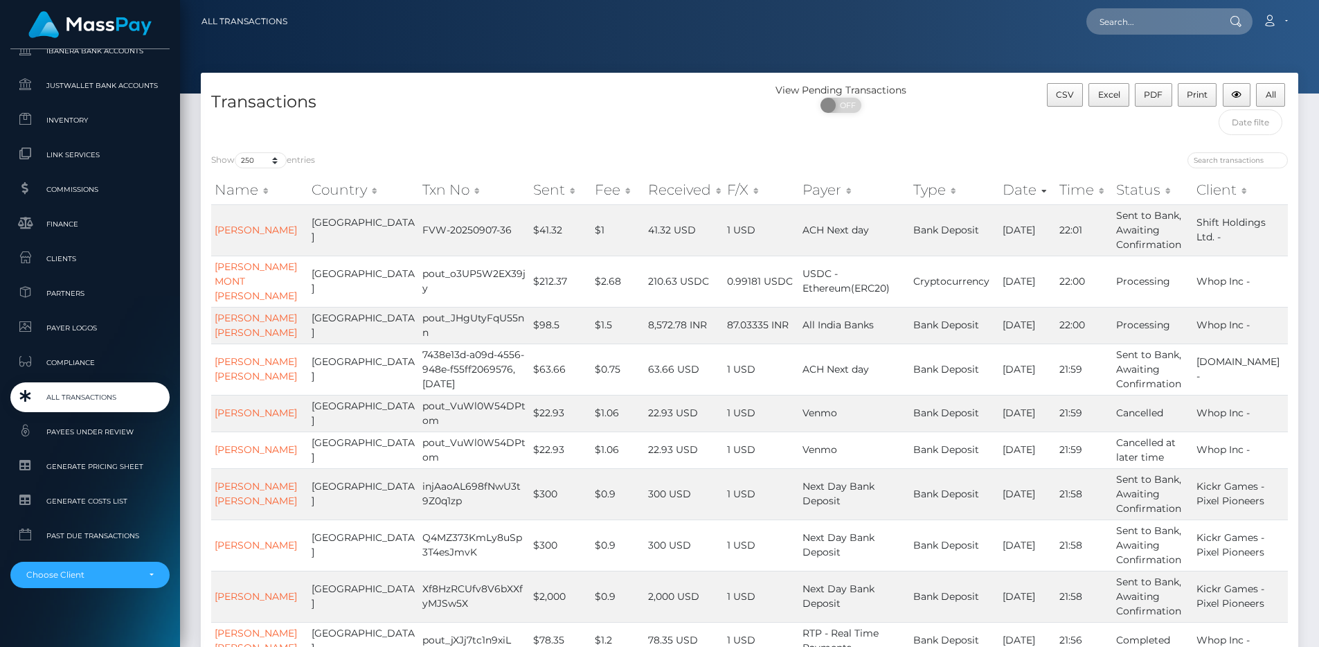
click at [73, 393] on span "All Transactions" at bounding box center [90, 397] width 148 height 16
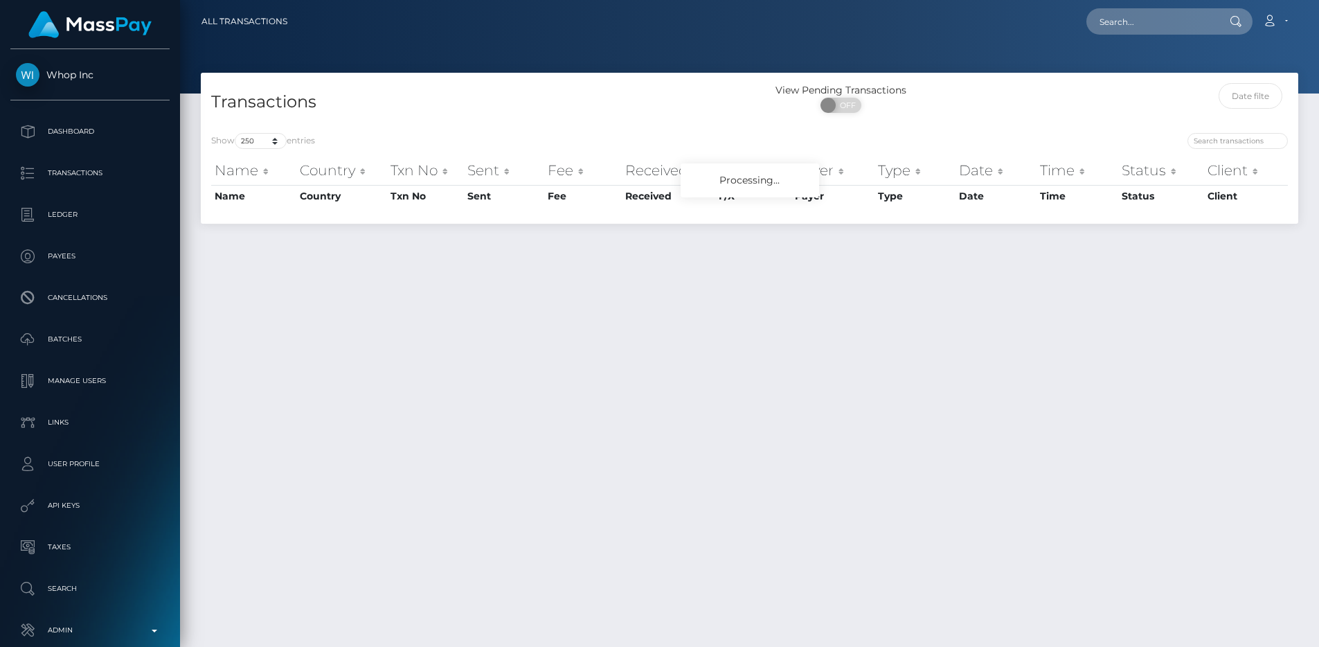
select select "250"
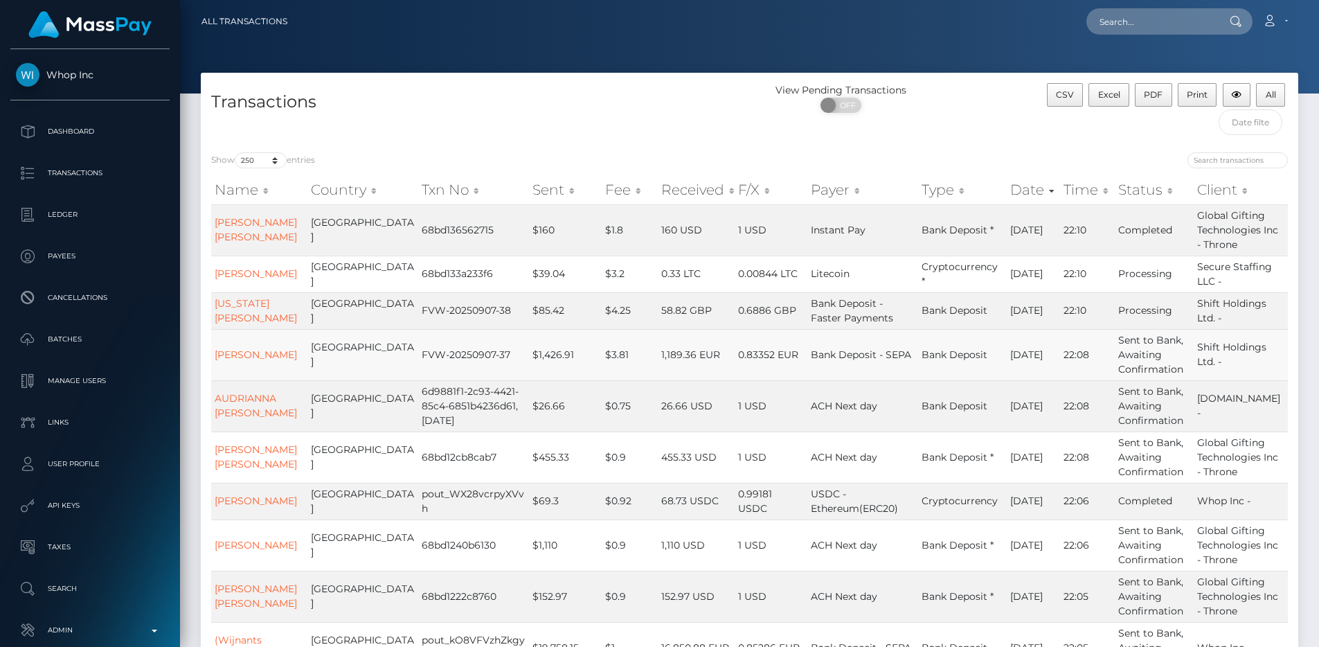
click at [658, 369] on td "1,189.36 EUR" at bounding box center [697, 354] width 78 height 51
click at [597, 131] on div "Transactions" at bounding box center [475, 112] width 549 height 59
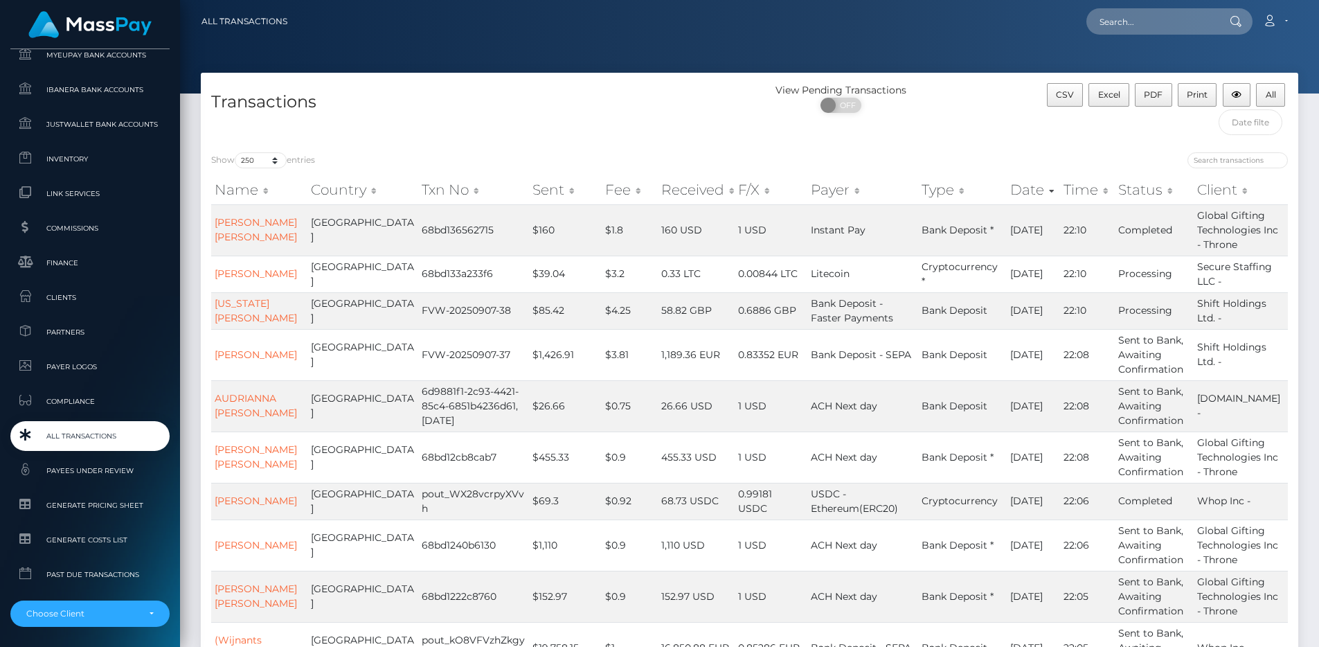
scroll to position [846, 0]
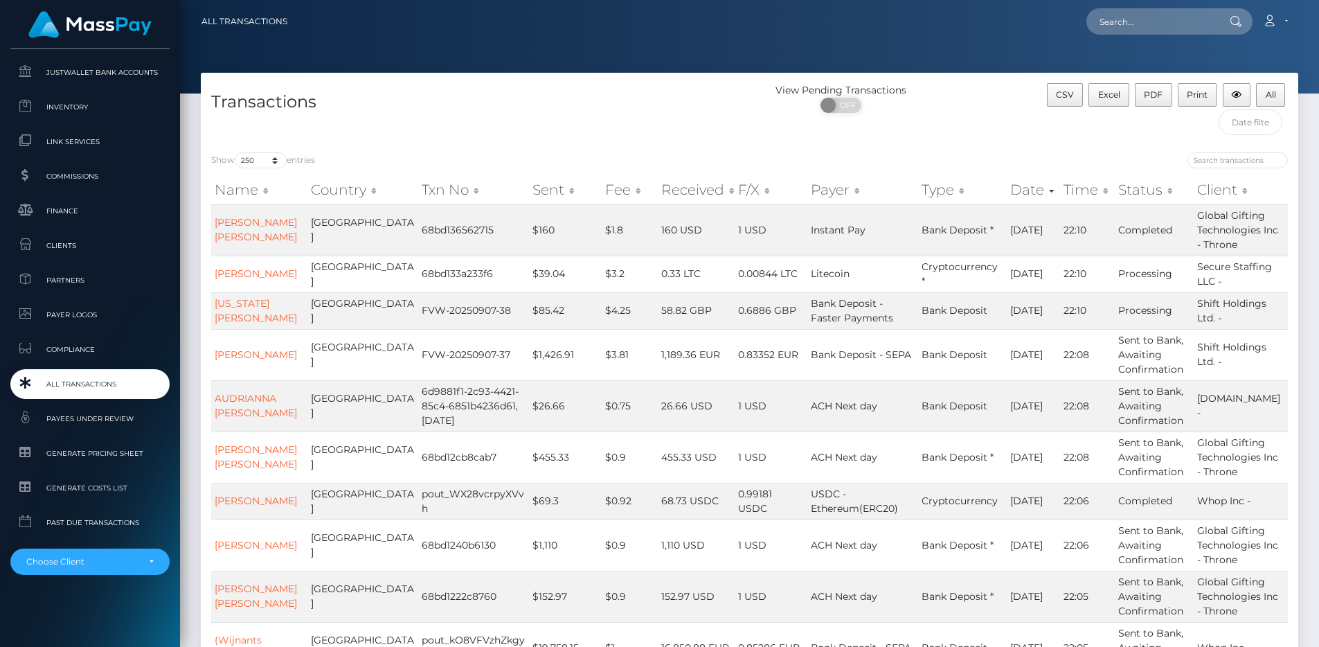
click at [96, 377] on span "All Transactions" at bounding box center [90, 384] width 148 height 16
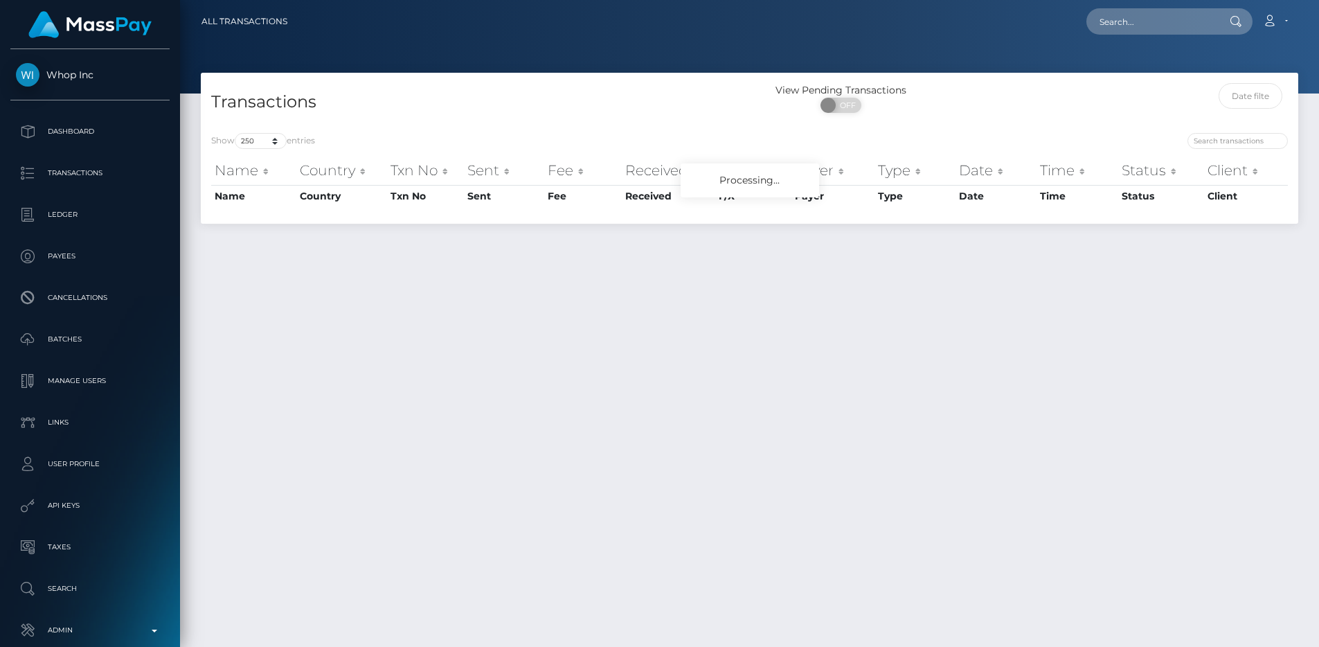
select select "250"
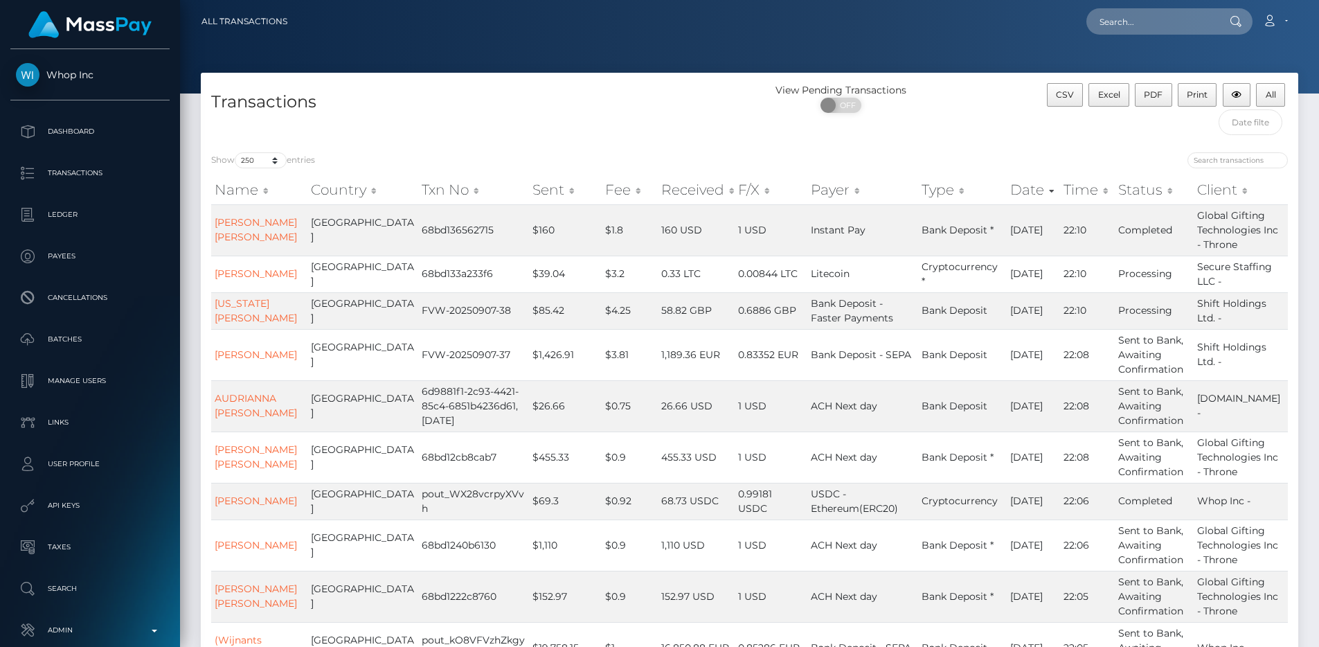
click at [534, 126] on div "Transactions" at bounding box center [475, 112] width 549 height 59
click at [209, 93] on div "Transactions" at bounding box center [475, 112] width 549 height 59
click at [211, 97] on h4 "Transactions" at bounding box center [475, 102] width 528 height 24
click at [405, 93] on h4 "Transactions" at bounding box center [475, 102] width 528 height 24
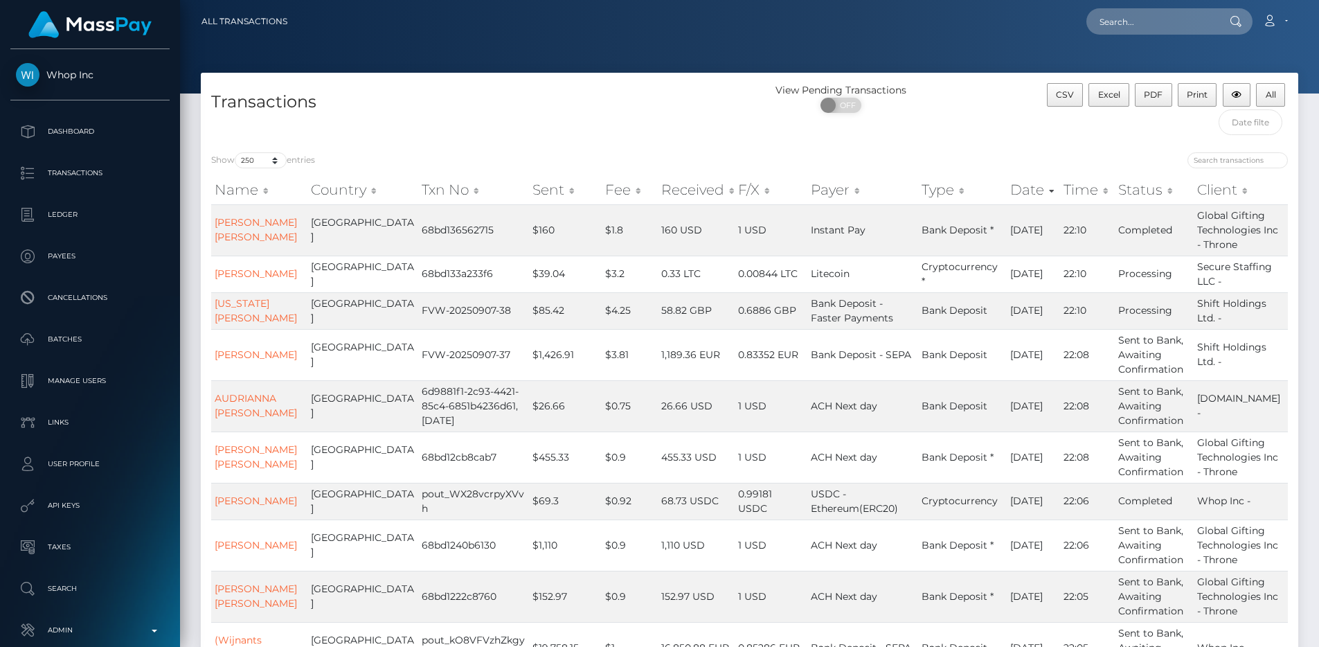
click at [789, 88] on div "View Pending Transactions" at bounding box center [841, 90] width 183 height 15
click at [895, 81] on div "Transactions View Pending Transactions ON OFF CSV Excel PDF Print All" at bounding box center [750, 107] width 1098 height 69
click at [717, 87] on div "Transactions" at bounding box center [475, 112] width 549 height 59
